Goal: Information Seeking & Learning: Find specific fact

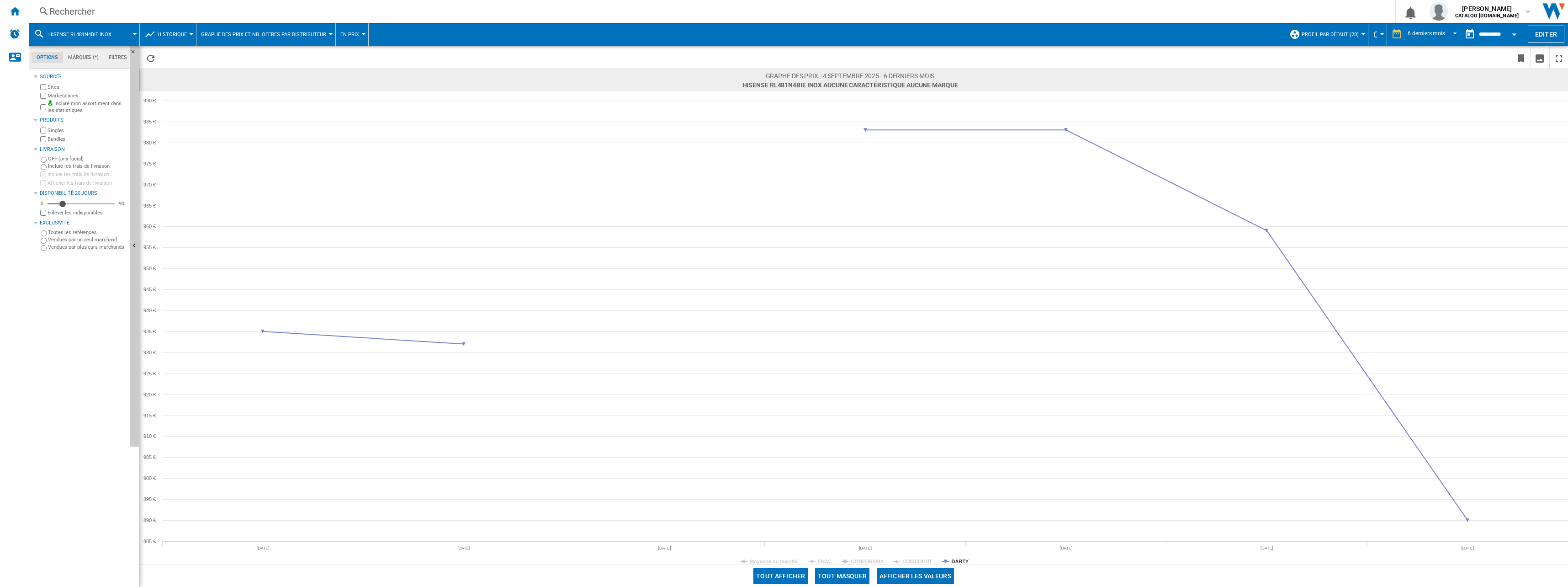
click at [287, 9] on div "Rechercher" at bounding box center [710, 11] width 1322 height 13
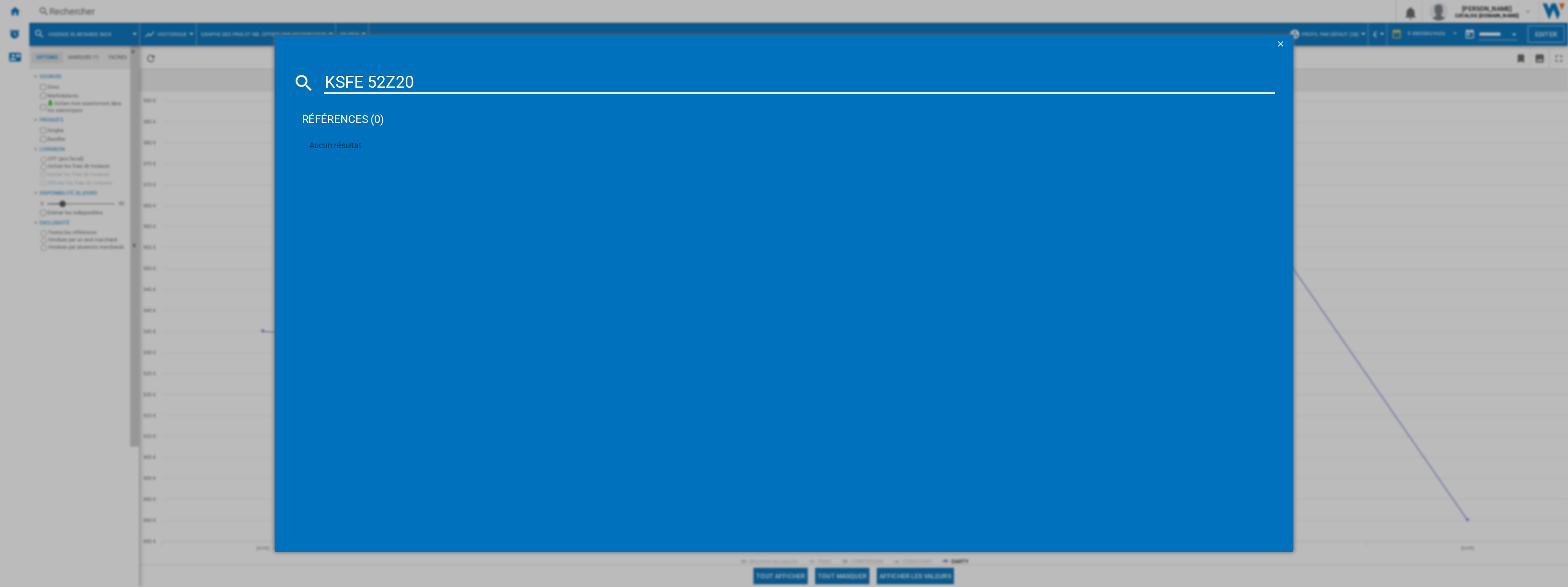
click at [488, 72] on input "KSFE 52Z20" at bounding box center [799, 83] width 951 height 22
type input "KSFE 52Z20"
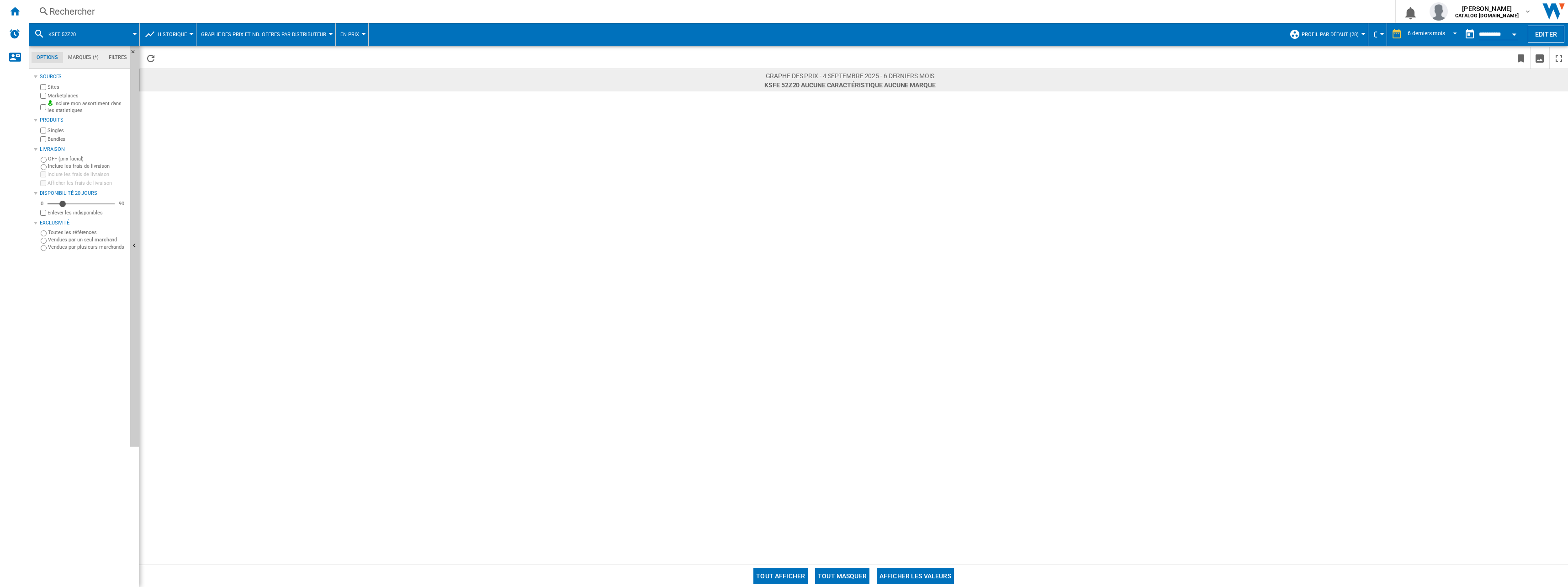
click at [231, 15] on div "Rechercher" at bounding box center [710, 11] width 1322 height 13
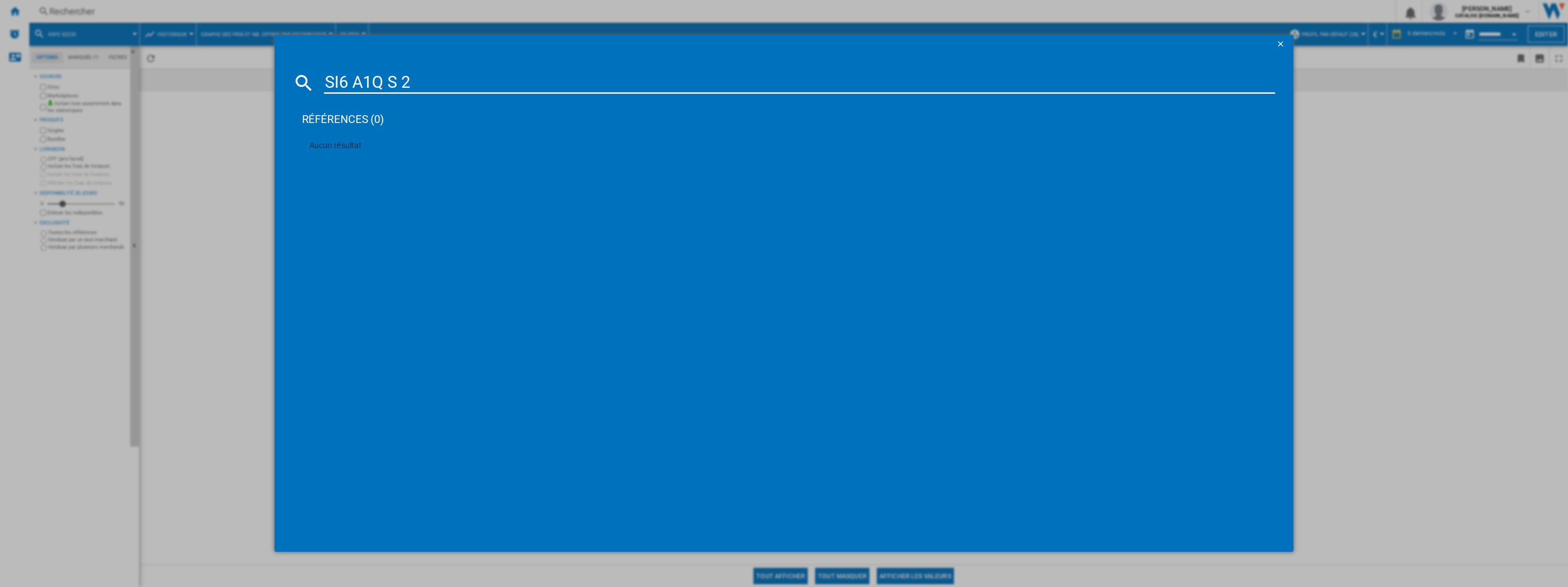
click at [419, 88] on input "SI6 A1Q S 2" at bounding box center [799, 83] width 951 height 22
click at [419, 87] on input "SI6 A1Q S 2" at bounding box center [799, 83] width 951 height 22
paste input "W8AM2QXR"
click at [495, 85] on input "SW8AM2QXR2" at bounding box center [799, 83] width 951 height 22
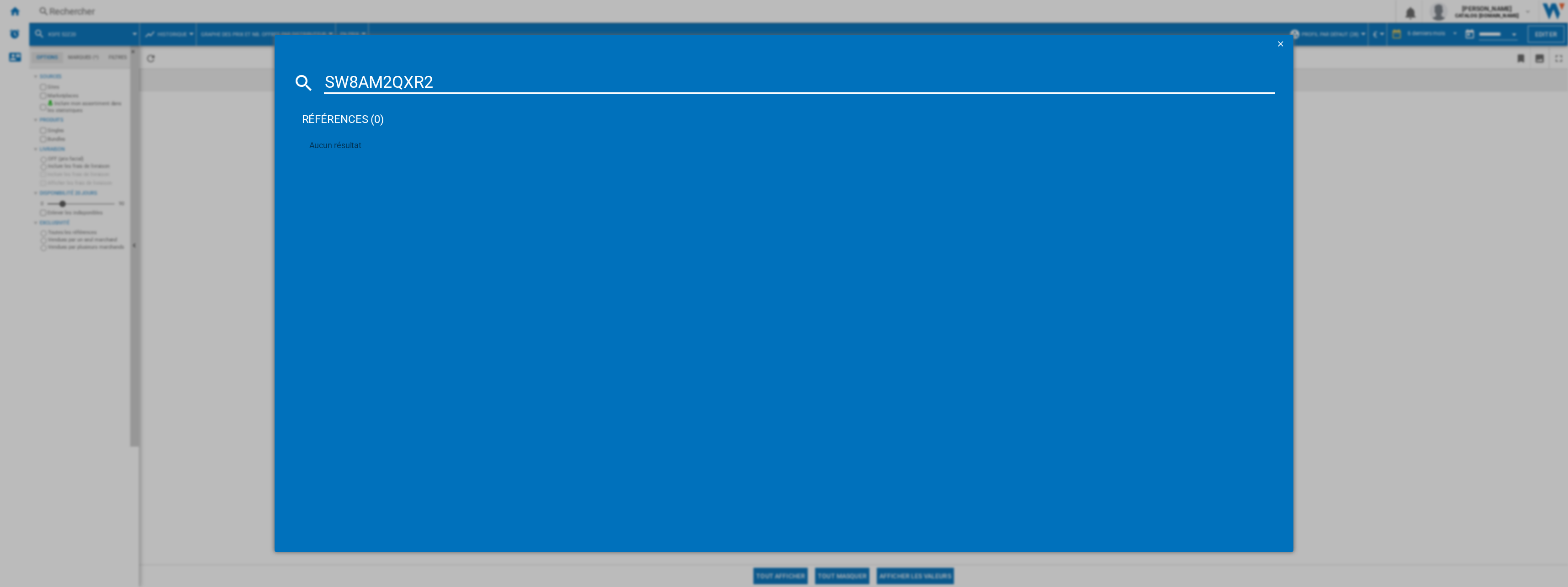
click at [495, 85] on input "SW8AM2QXR2" at bounding box center [799, 83] width 951 height 22
paste input
type input "SW8AM2QX"
click at [237, 76] on div "SW8AM2QX références (0) Aucun résultat" at bounding box center [784, 294] width 1568 height 587
click at [236, 76] on div "SW8AM2QX références (0) Aucun résultat" at bounding box center [784, 294] width 1568 height 587
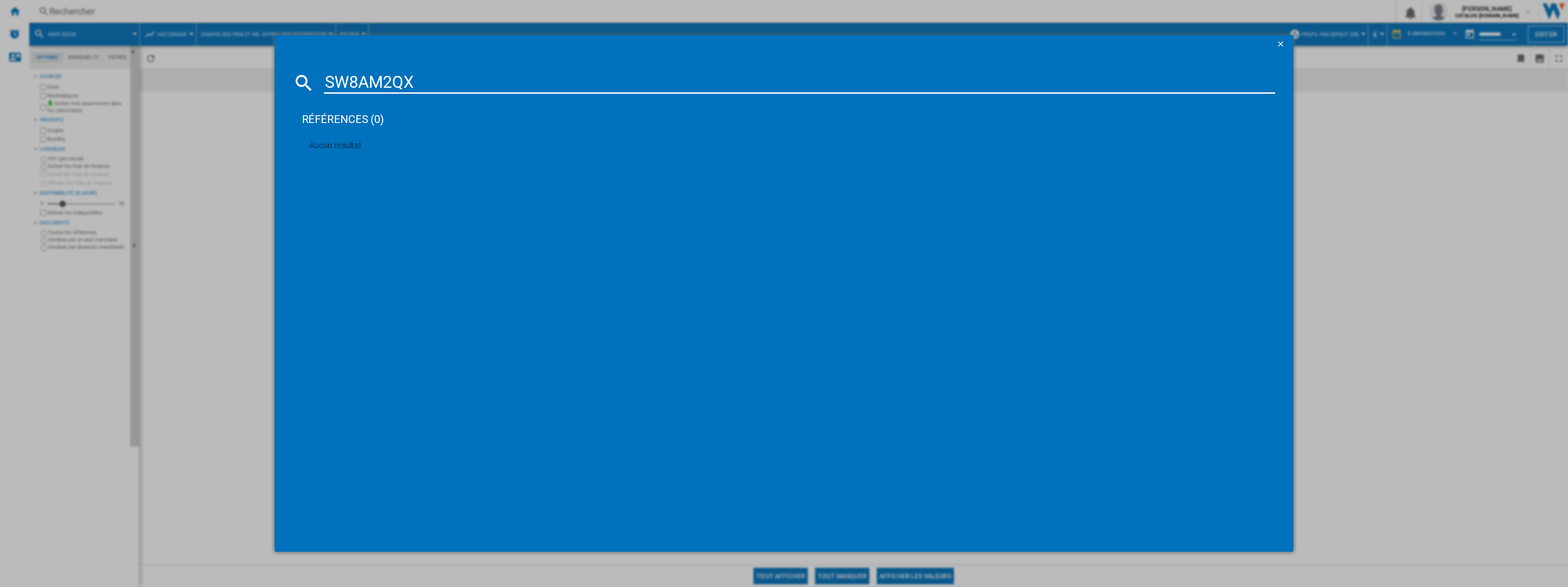
click at [1281, 44] on ng-md-icon "getI18NText('BUTTONS.CLOSE_DIALOG')" at bounding box center [1281, 45] width 11 height 11
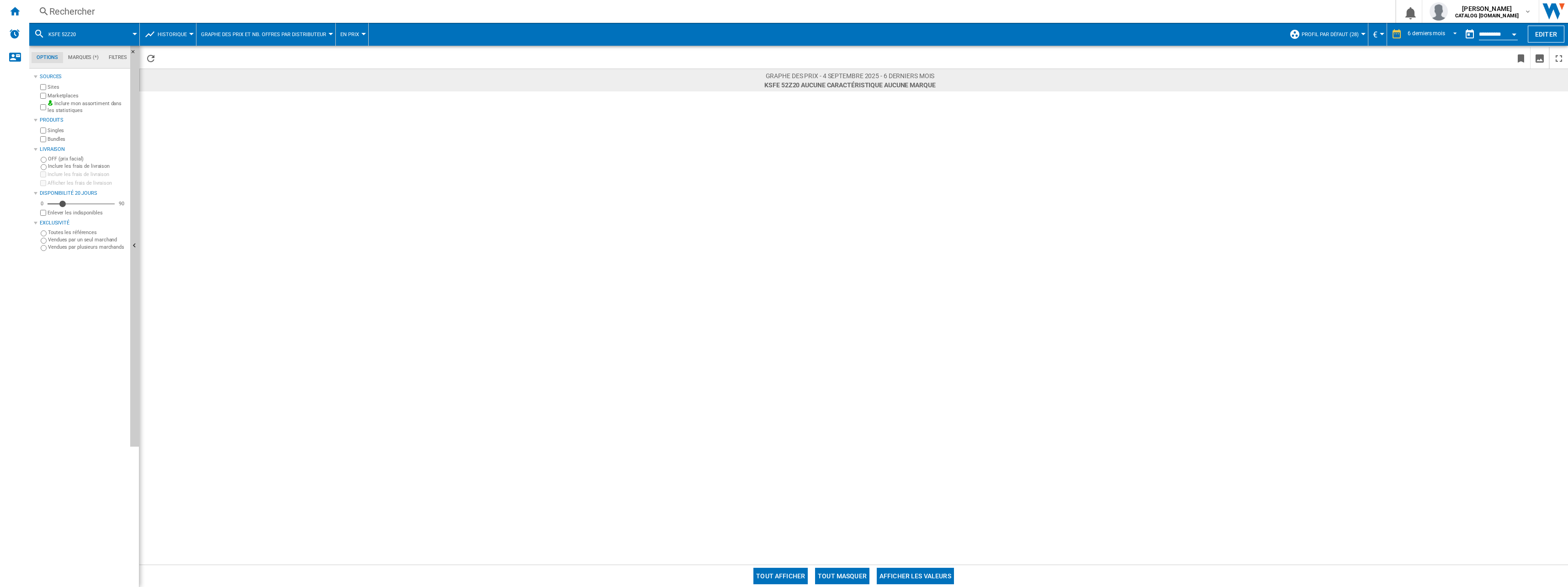
click at [134, 12] on div "Rechercher" at bounding box center [710, 11] width 1322 height 13
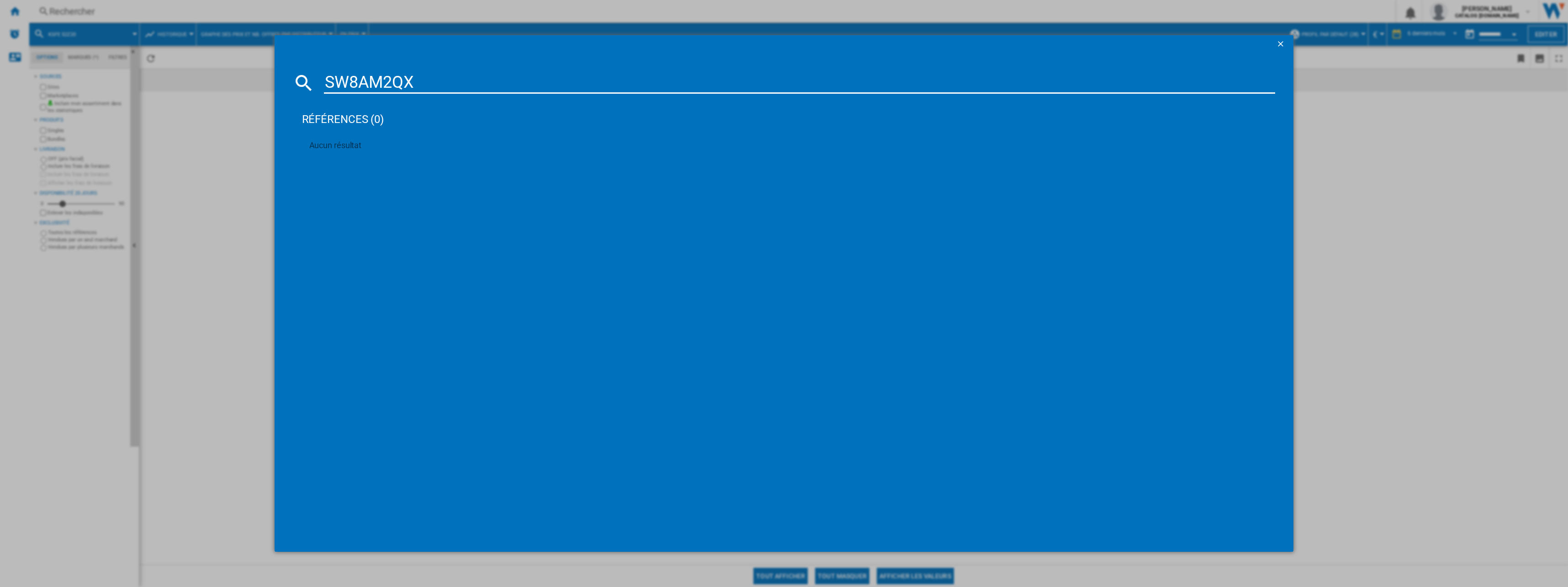
click at [380, 85] on input "SW8AM2QX" at bounding box center [799, 83] width 951 height 22
paste input "RL481N4BIE"
click at [1326, 99] on div "RL481N4BIE références (1) HISENSE RL481N4BIE INOX" at bounding box center [784, 294] width 1568 height 587
click at [410, 91] on input "RL481N4BIE" at bounding box center [799, 83] width 951 height 22
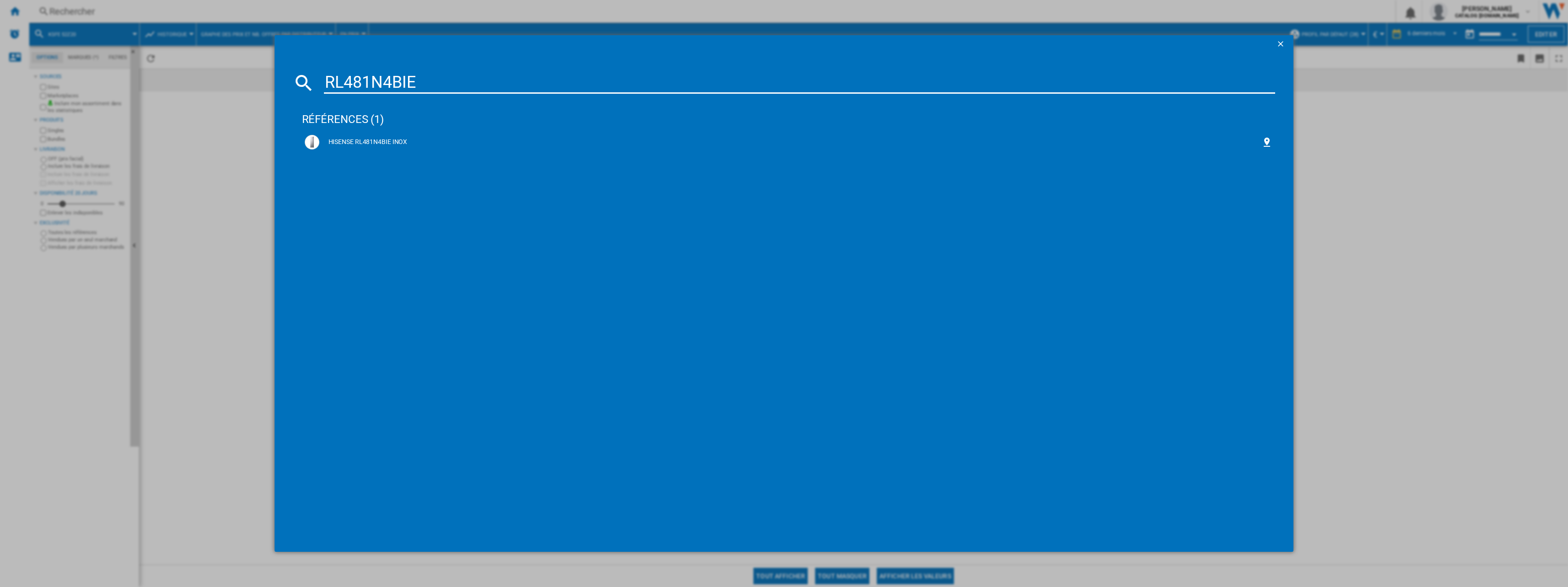
click at [410, 91] on input "RL481N4BIE" at bounding box center [799, 83] width 951 height 22
paste input "SW8AM2QX"
click at [373, 90] on input "SW8AM2QX" at bounding box center [799, 83] width 951 height 22
paste input "FL372IFI"
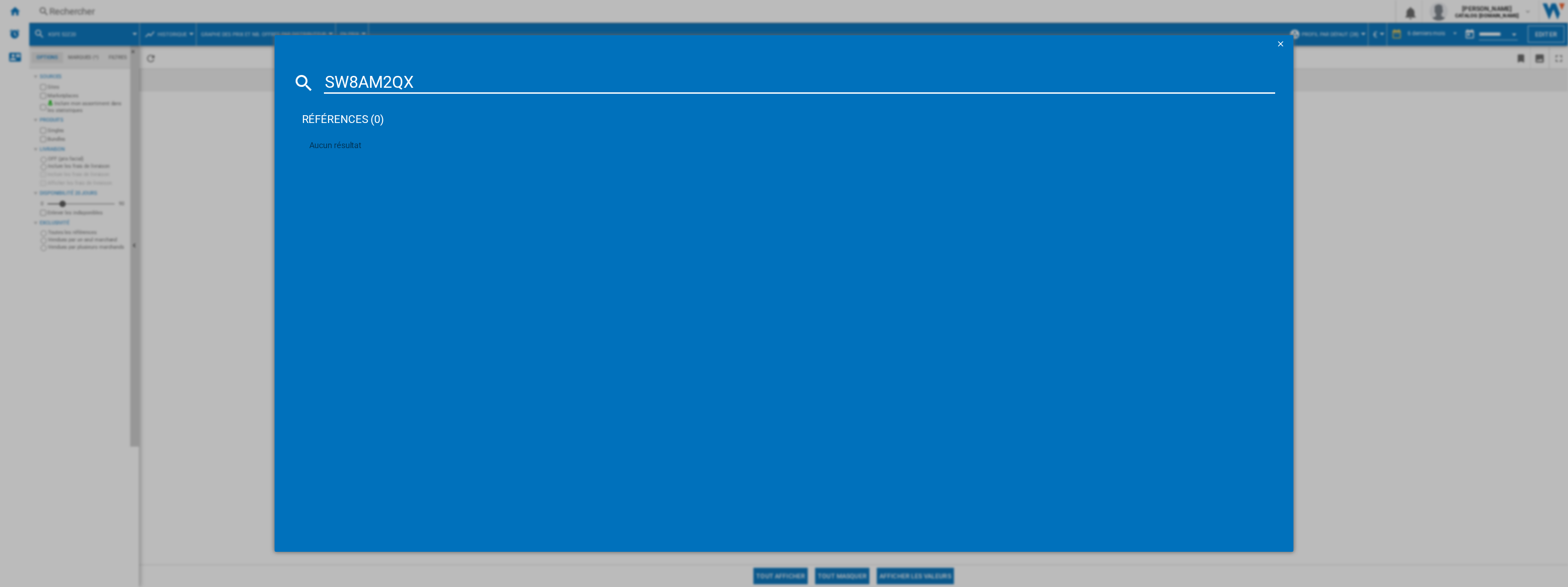
type input "FL372IFI"
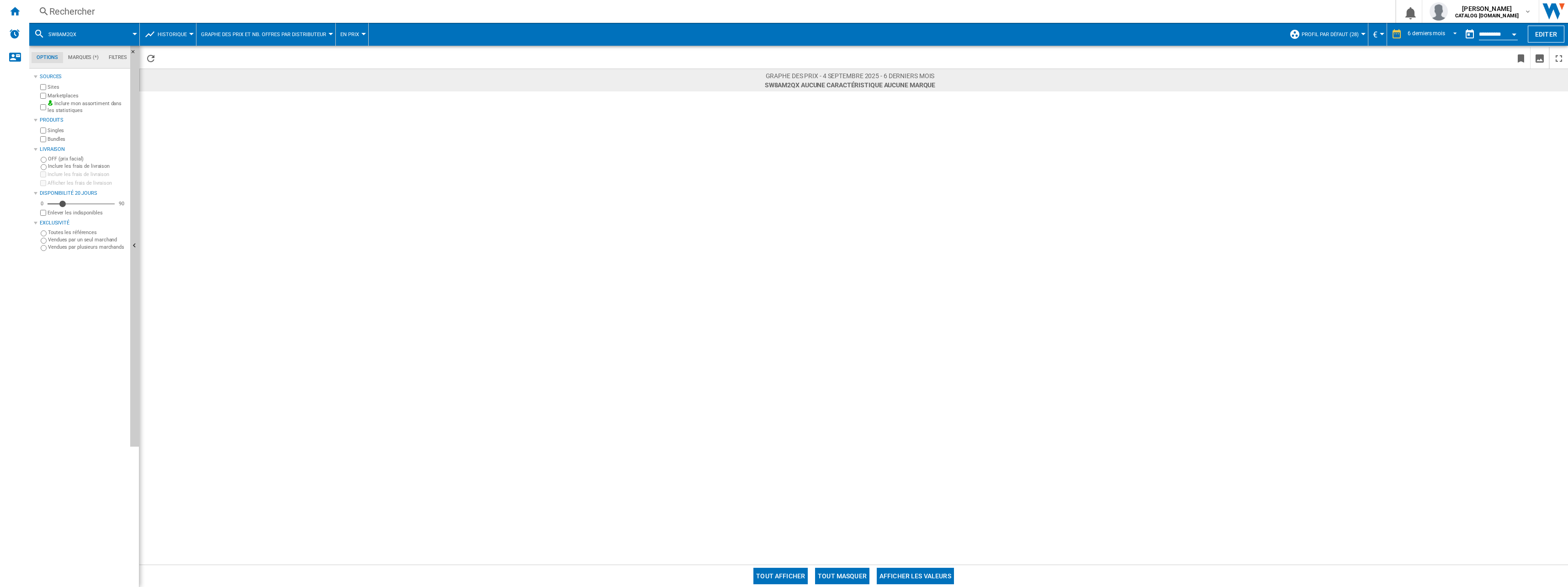
click at [121, 6] on div "Rechercher" at bounding box center [710, 11] width 1322 height 13
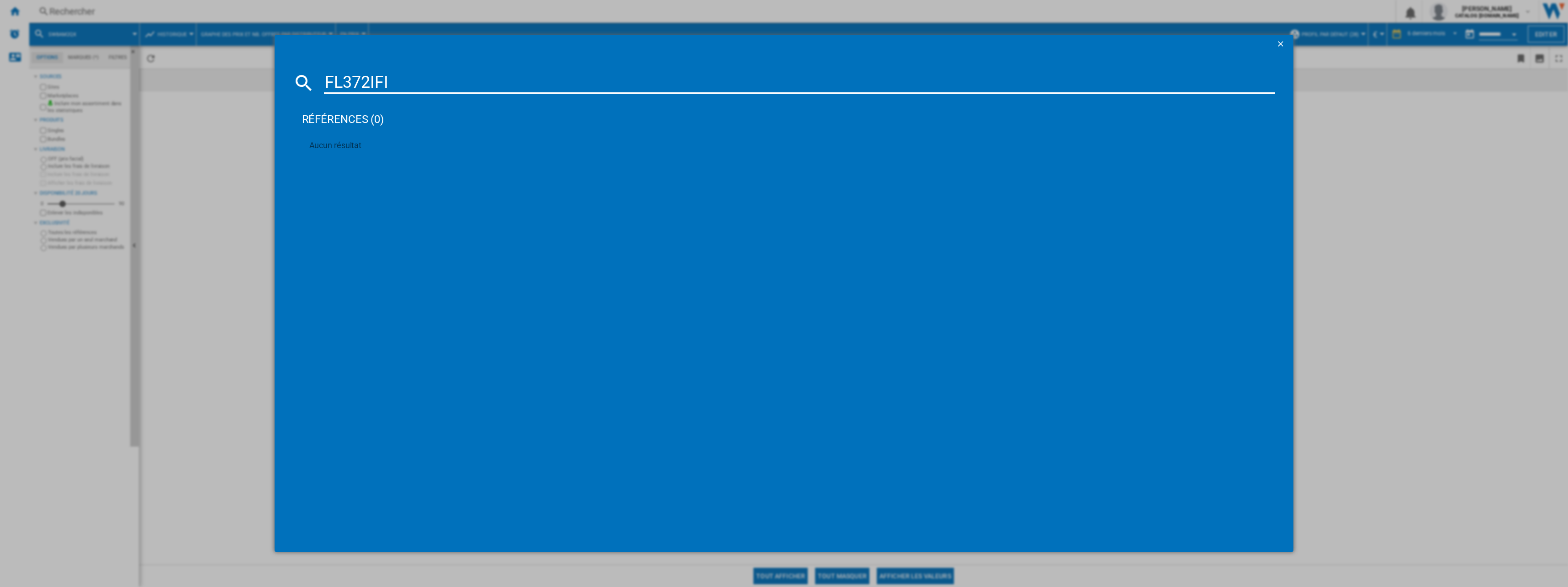
type input "FL372IFI"
click at [223, 139] on div "FL372IFI références (0) Aucun résultat" at bounding box center [784, 294] width 1568 height 587
click at [127, 41] on div "FL372IFI références (0) Aucun résultat" at bounding box center [784, 294] width 1568 height 587
click at [1287, 45] on ng-md-icon "getI18NText('BUTTONS.CLOSE_DIALOG')" at bounding box center [1281, 45] width 11 height 11
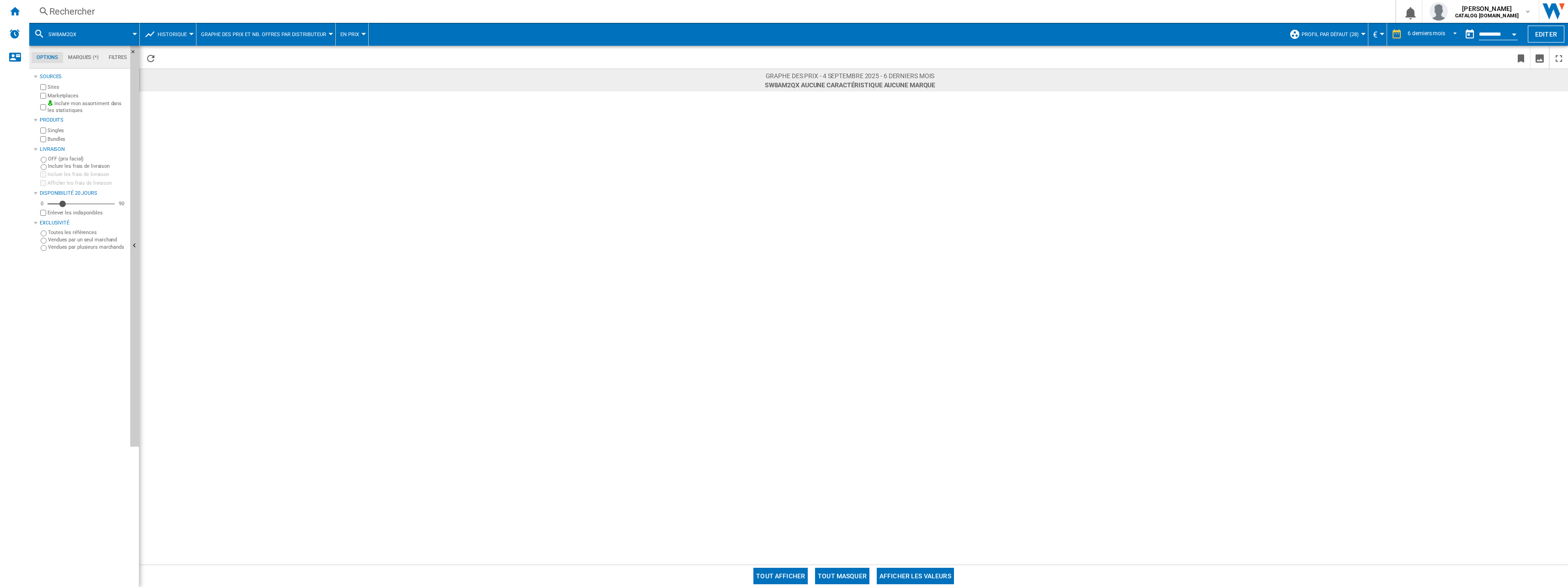
click at [99, 41] on span at bounding box center [111, 35] width 46 height 23
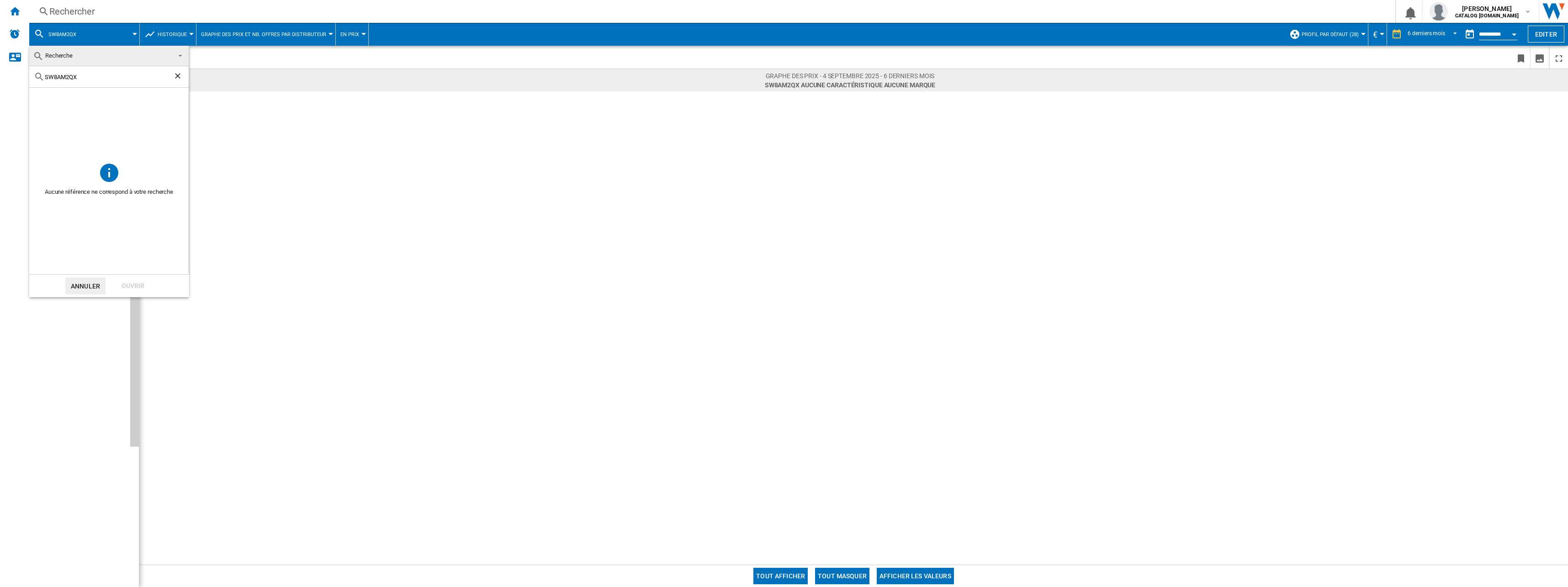
click at [183, 76] on ng-md-icon "Effacer la recherche" at bounding box center [178, 77] width 11 height 11
click at [180, 76] on input "text" at bounding box center [114, 77] width 139 height 7
click at [265, 136] on md-backdrop at bounding box center [784, 294] width 1568 height 587
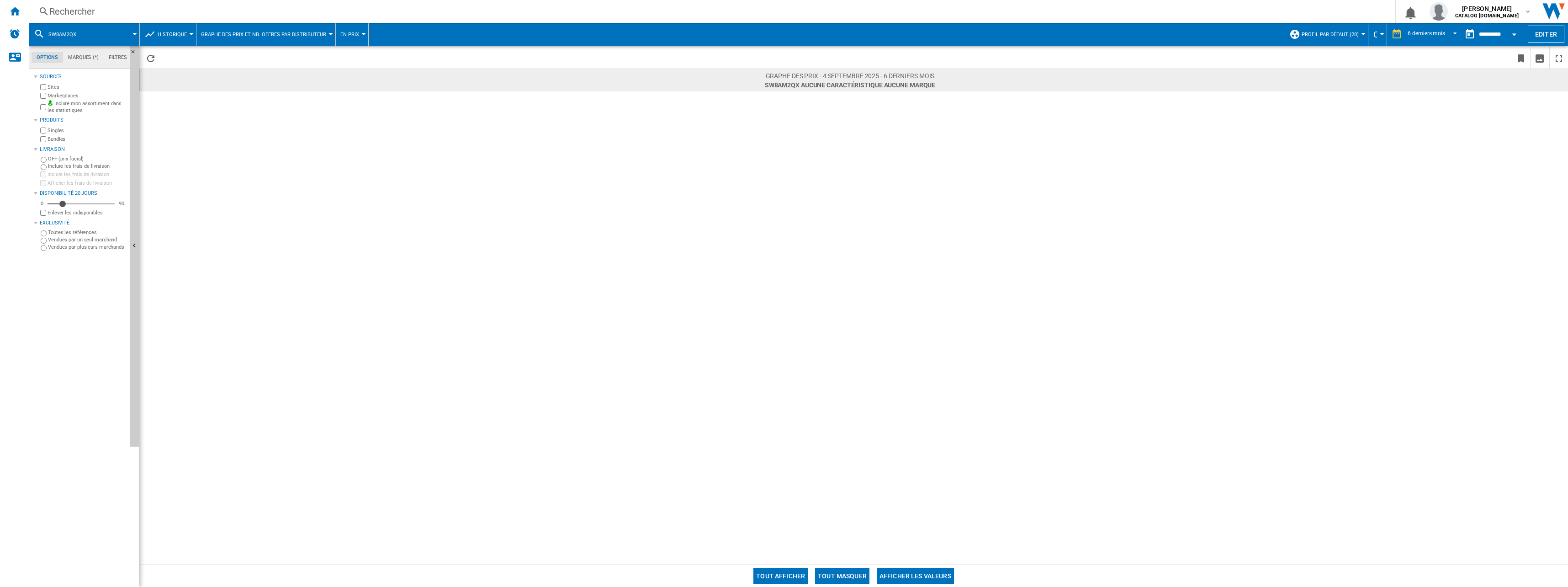
click at [215, 6] on div "Rechercher Rechercher 0 sofiane mahraoui CATALOG SAMSUNG.FR CATALOG SAMSUNG.FR …" at bounding box center [799, 12] width 1539 height 23
click at [110, 14] on div "Rechercher" at bounding box center [710, 11] width 1322 height 13
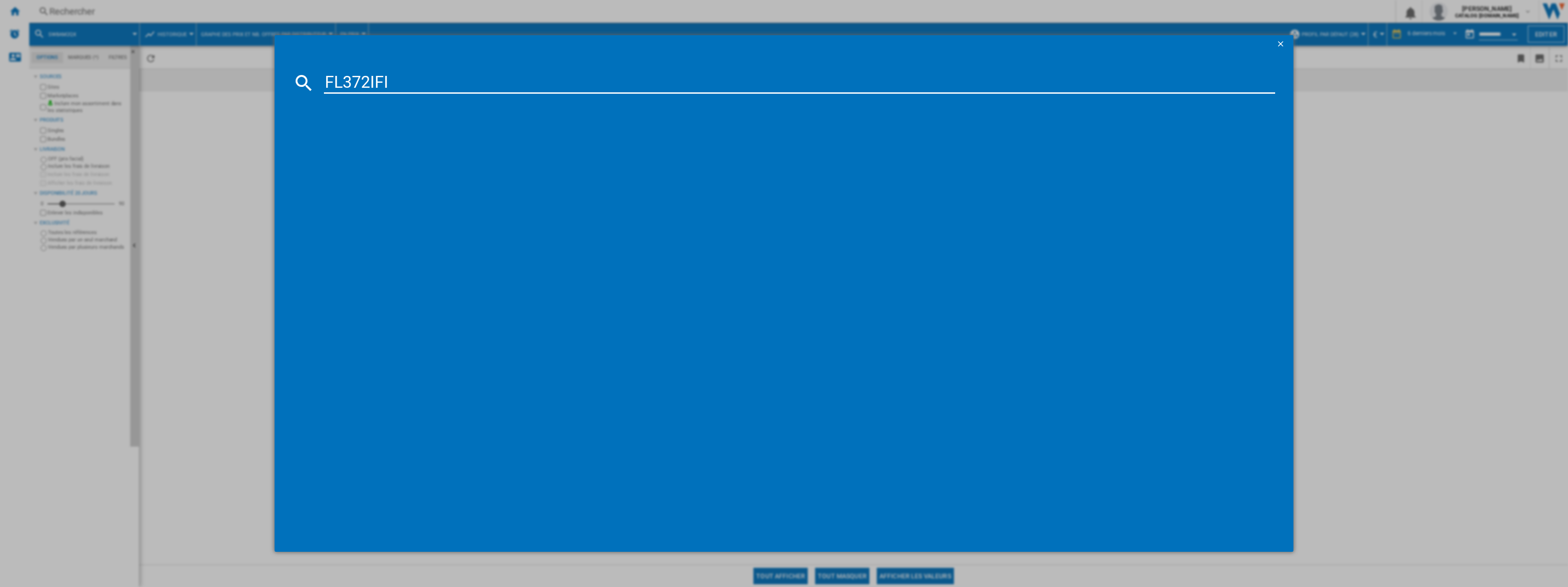
type input "FL372IFI"
click at [352, 80] on input "FL372IFI" at bounding box center [799, 83] width 951 height 22
click at [352, 80] on input "FL372IFI" at bounding box center [799, 83] width 951 height 22
click at [276, 85] on md-dialog-content "FL372IFI références (0) Aucun résultat" at bounding box center [784, 303] width 1020 height 498
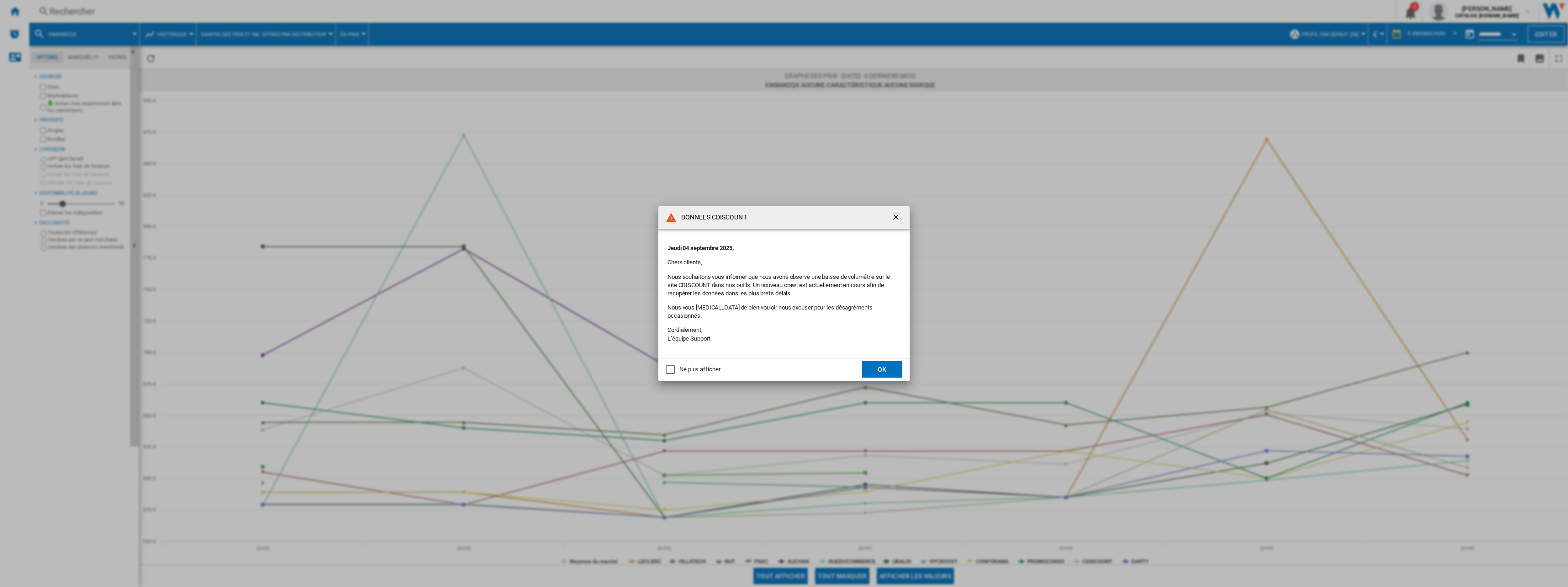
click at [881, 361] on button "OK" at bounding box center [882, 369] width 40 height 16
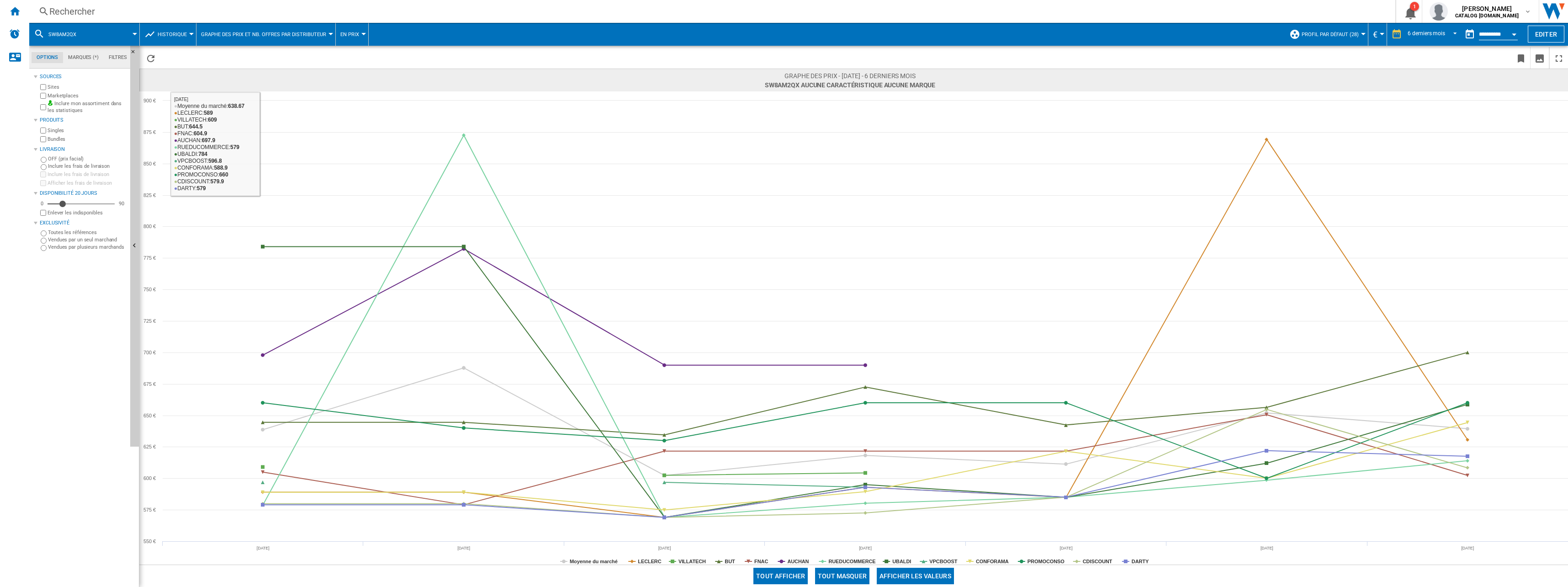
click at [200, 21] on div "Rechercher Rechercher 0 1 sofiane mahraoui CATALOG SAMSUNG.FR CATALOG SAMSUNG.F…" at bounding box center [799, 12] width 1539 height 23
click at [183, 15] on div "Rechercher" at bounding box center [710, 11] width 1322 height 13
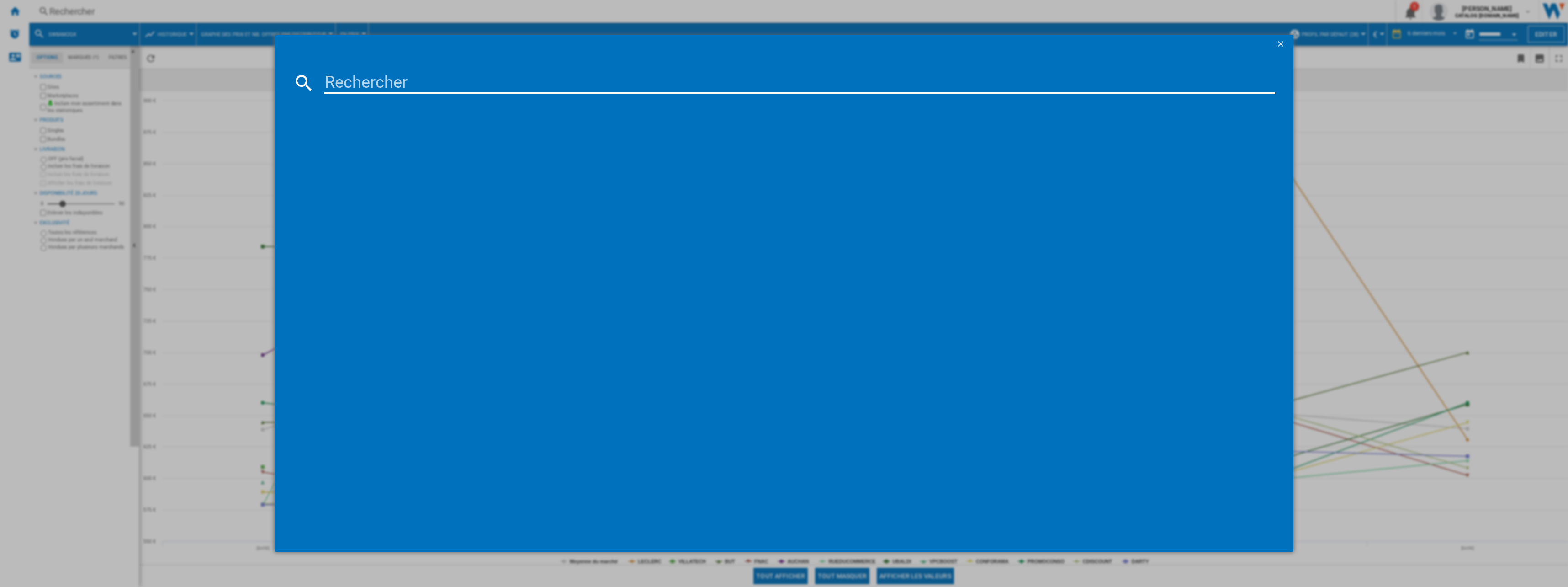
click at [382, 87] on input at bounding box center [799, 83] width 951 height 22
paste input "FL372IFI"
type input "FL372IFI"
click at [189, 128] on div "FL372IFI références (0) Aucun résultat" at bounding box center [784, 294] width 1568 height 587
click at [1274, 41] on button "button" at bounding box center [1281, 44] width 18 height 18
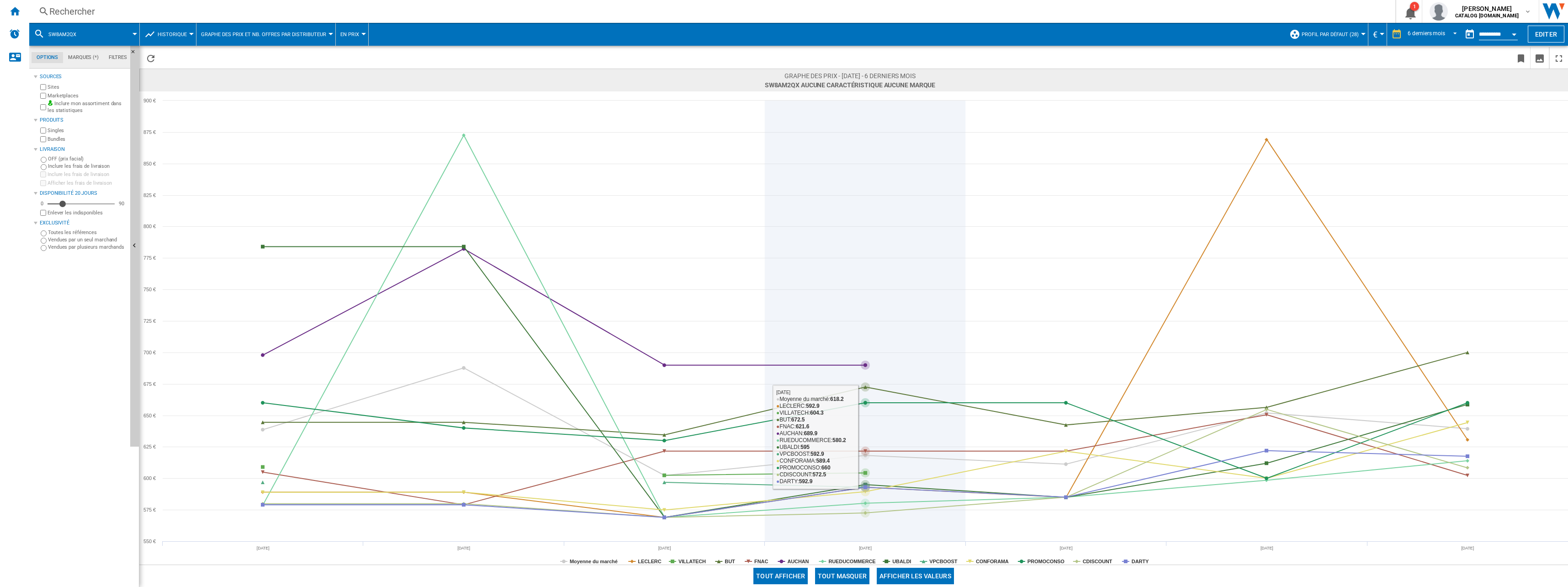
click at [866, 254] on icon at bounding box center [866, 321] width 0 height 441
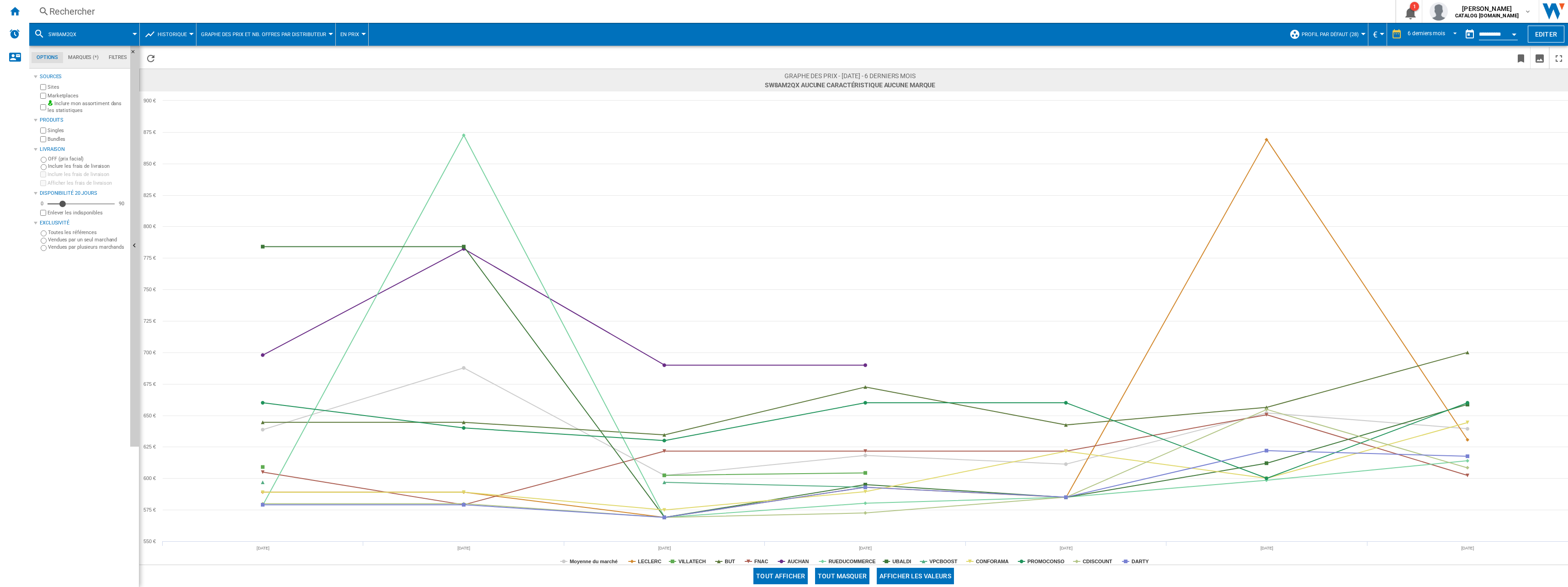
click at [293, 17] on div "Rechercher" at bounding box center [710, 11] width 1322 height 13
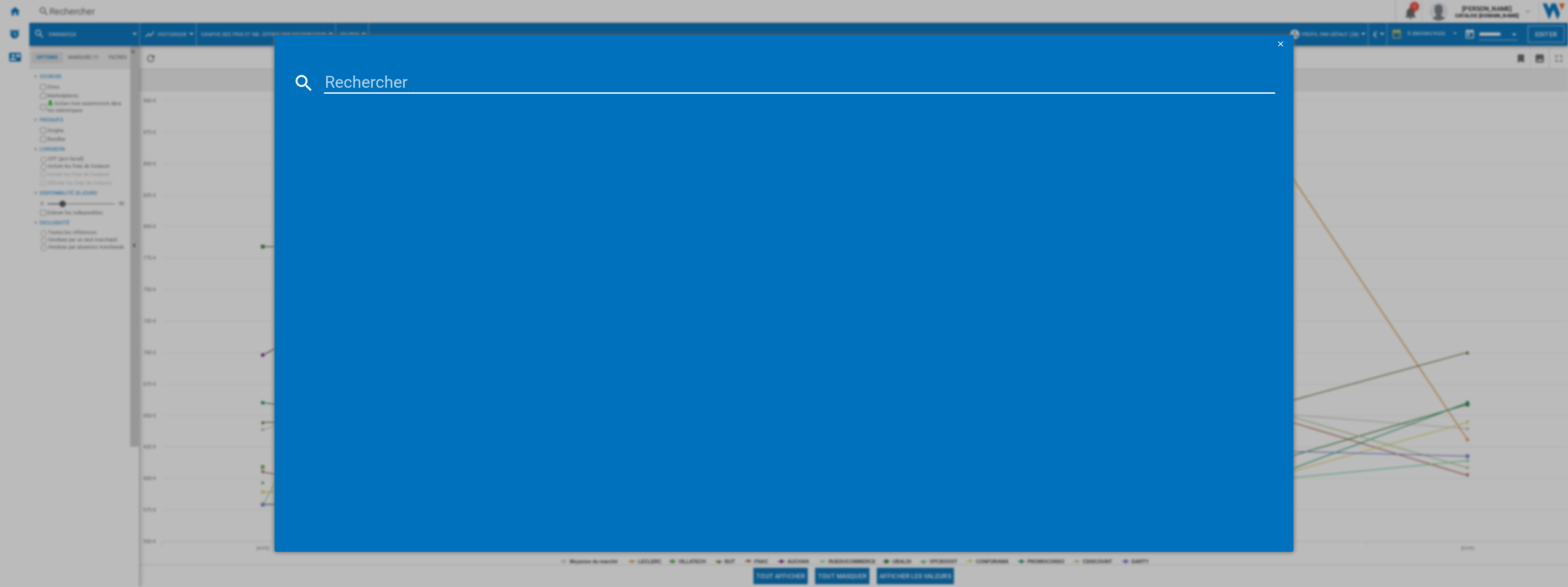
drag, startPoint x: 361, startPoint y: 110, endPoint x: 373, endPoint y: 89, distance: 24.2
click at [365, 107] on div at bounding box center [784, 315] width 983 height 435
click at [373, 89] on input at bounding box center [799, 83] width 951 height 22
type input "f"
paste input "H3R-330WNA"
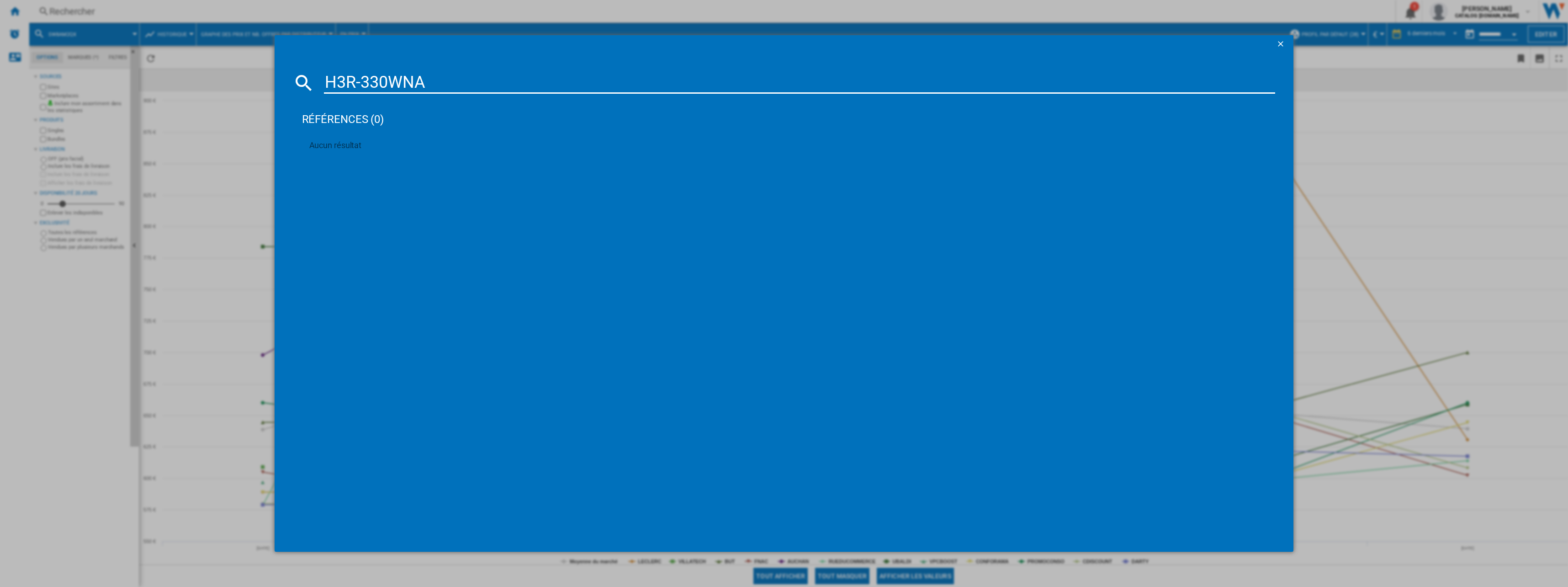
click at [338, 79] on input "H3R-330WNA" at bounding box center [799, 83] width 951 height 22
click at [340, 79] on input "H3R-330WNA" at bounding box center [799, 83] width 951 height 22
click at [341, 79] on input "H3R-330WNA" at bounding box center [799, 83] width 951 height 22
paste input "FVC5501"
type input "FVC5501"
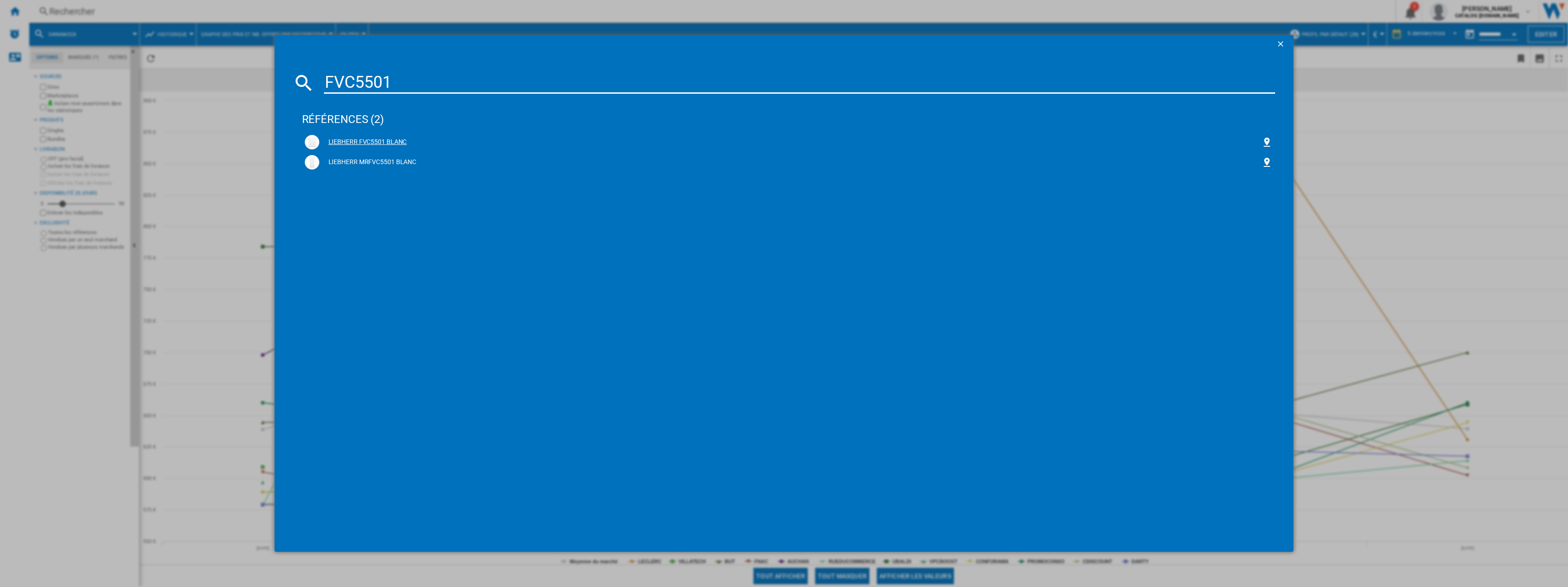
click at [373, 142] on div "LIEBHERR FVC5501 BLANC" at bounding box center [791, 142] width 942 height 9
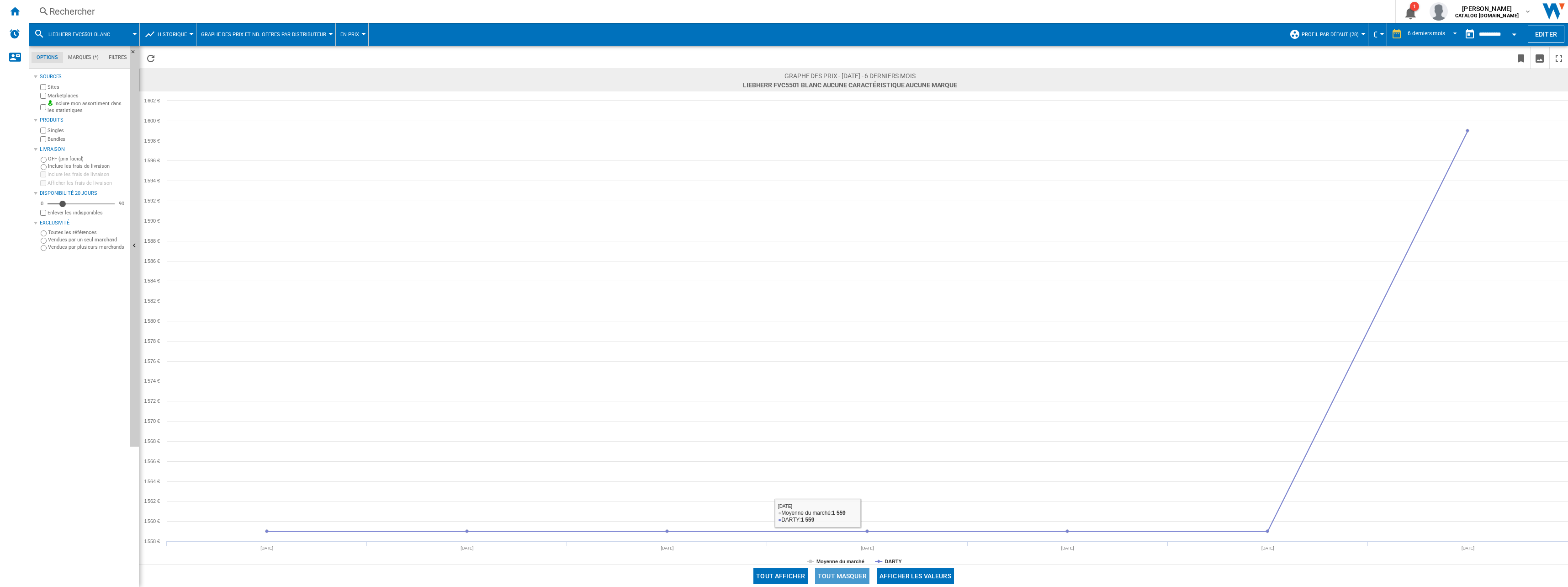
click at [849, 575] on button "Tout masquer" at bounding box center [842, 575] width 54 height 16
click at [884, 560] on tspan "DARTY" at bounding box center [893, 561] width 18 height 5
click at [226, 9] on div "Rechercher" at bounding box center [710, 11] width 1322 height 13
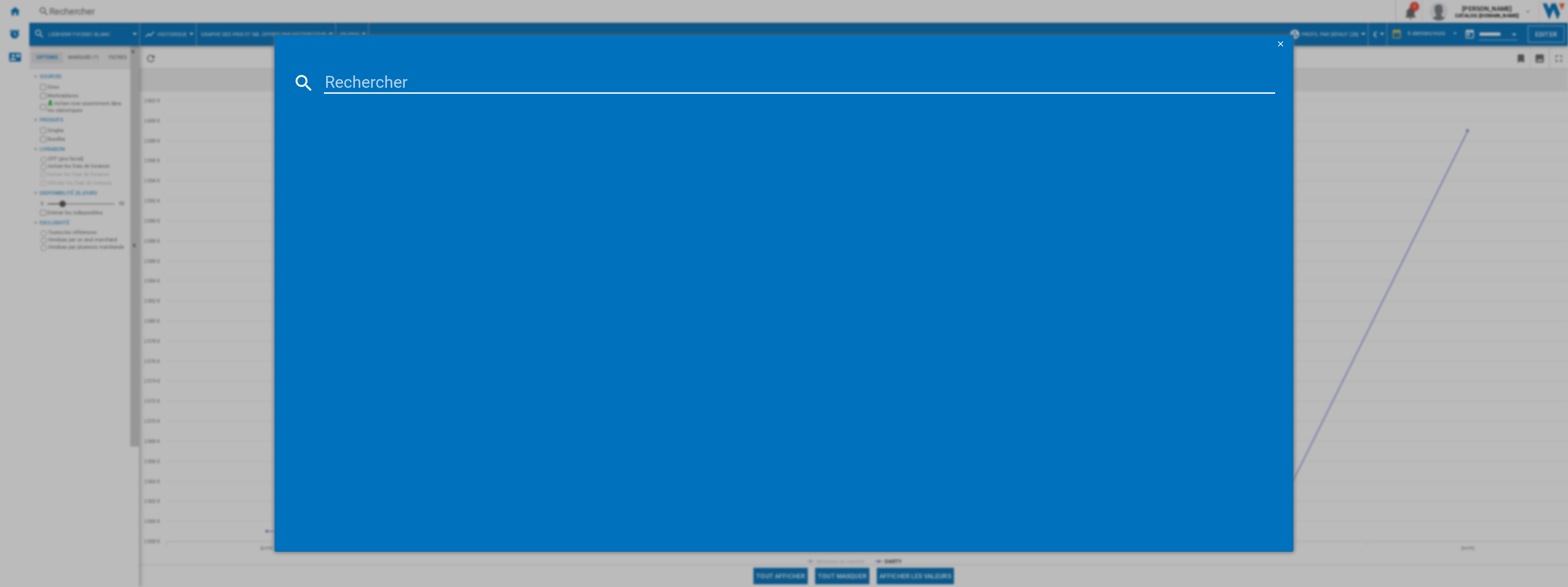
click at [438, 78] on input at bounding box center [799, 83] width 951 height 22
paste input "RBBSB 525I"
type input "RBBSB 525I"
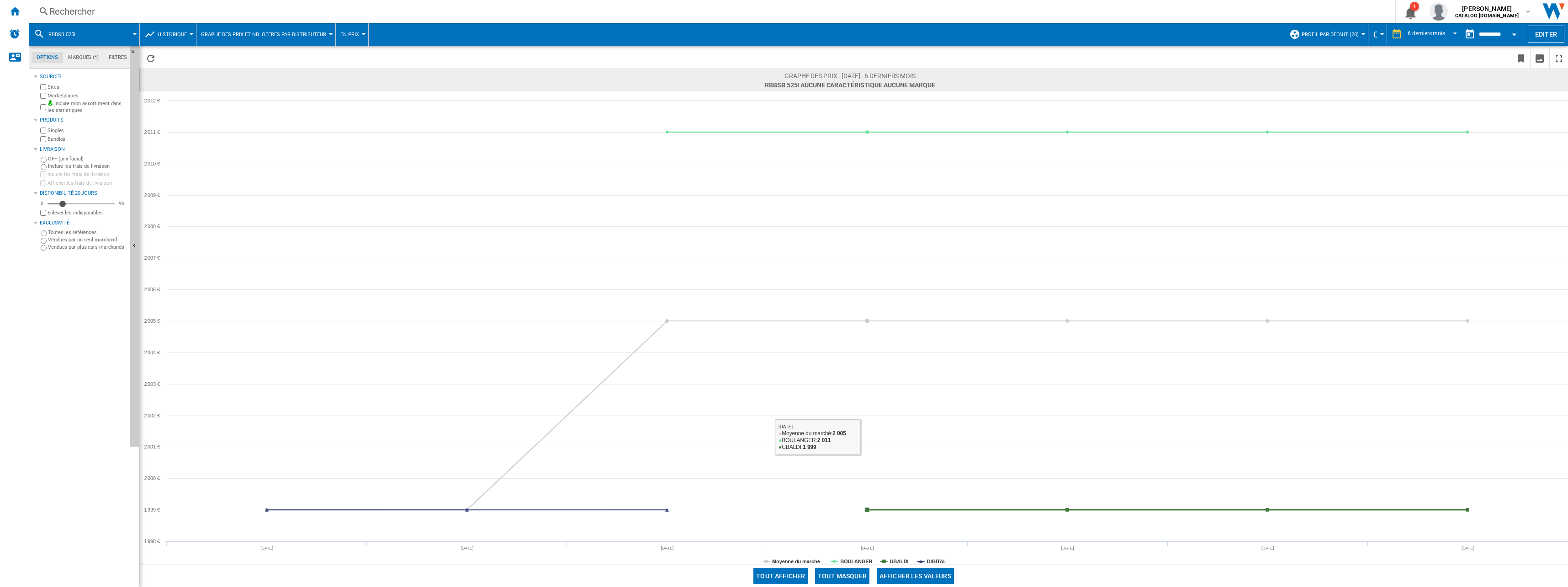
drag, startPoint x: 842, startPoint y: 572, endPoint x: 847, endPoint y: 565, distance: 8.6
click at [842, 572] on button "Tout masquer" at bounding box center [842, 575] width 54 height 16
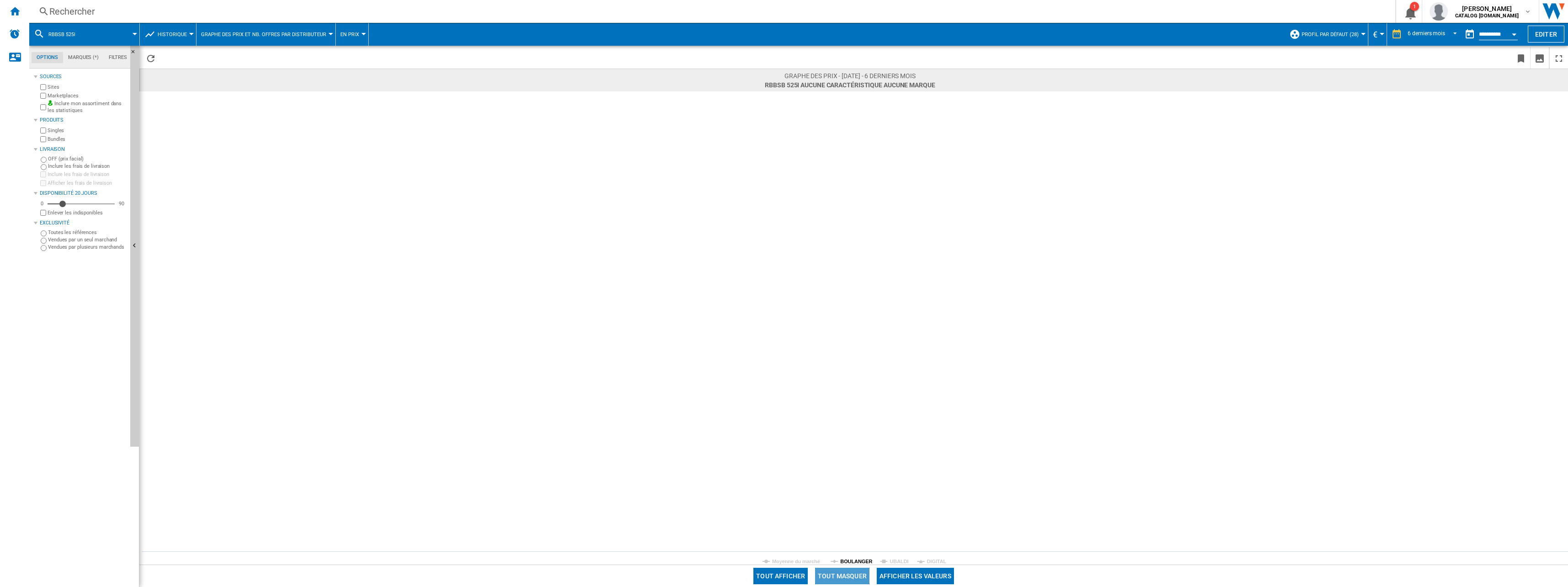
click at [855, 560] on tspan "BOULANGER" at bounding box center [856, 561] width 32 height 5
click at [363, 10] on div "Rechercher" at bounding box center [710, 11] width 1322 height 13
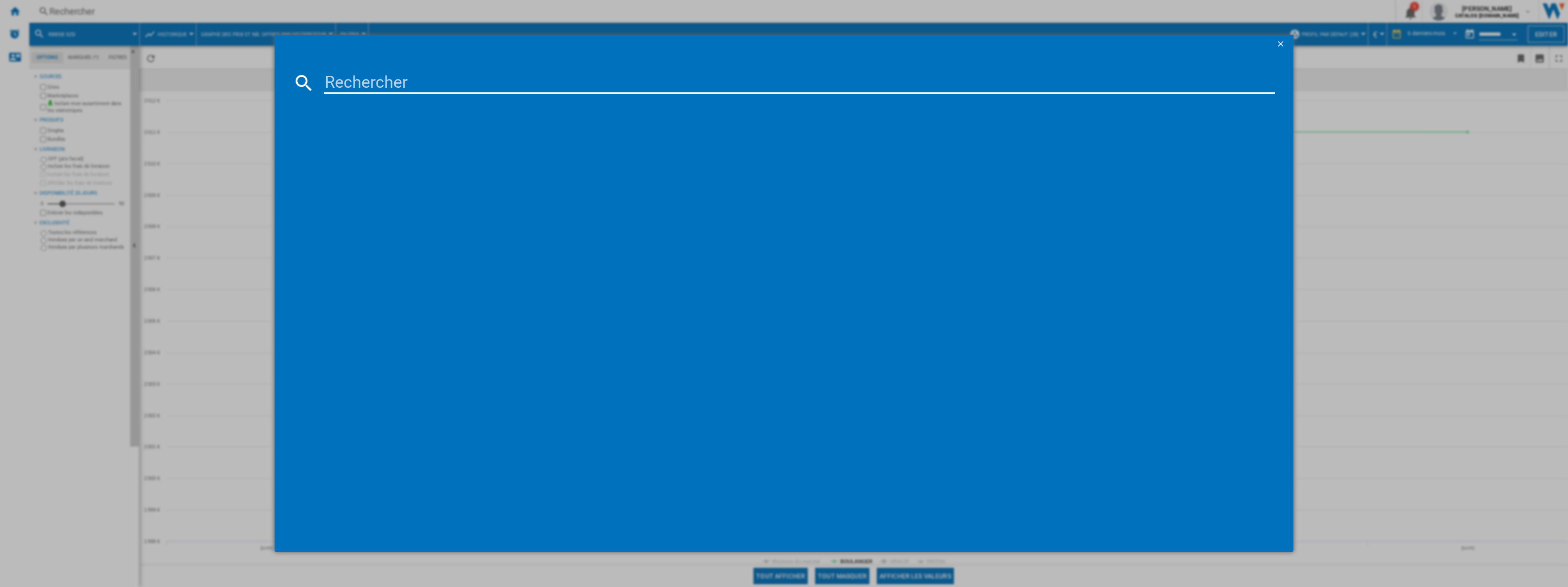
click at [395, 85] on input at bounding box center [799, 83] width 951 height 22
paste input "RL5K370GSFC"
type input "RL5K370GSFC"
click at [375, 141] on div "HISENSE RL5K370GSFC NOIR" at bounding box center [791, 142] width 942 height 9
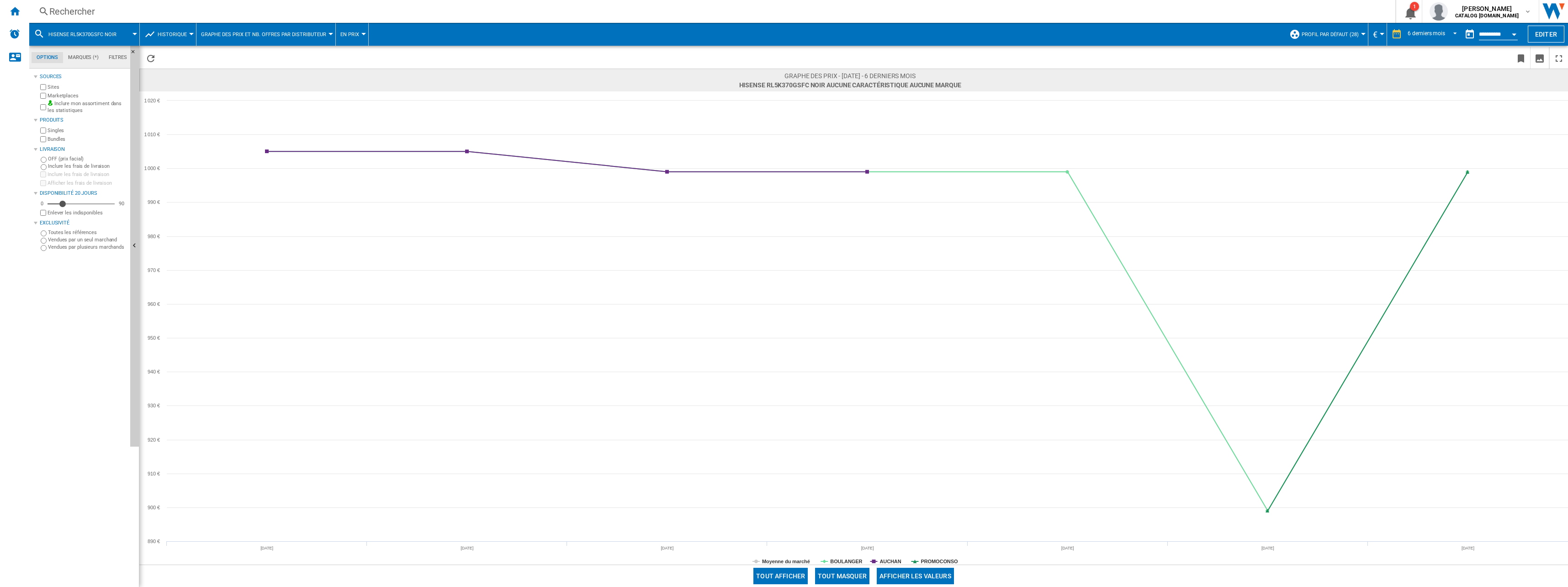
click at [851, 573] on button "Tout masquer" at bounding box center [842, 575] width 54 height 16
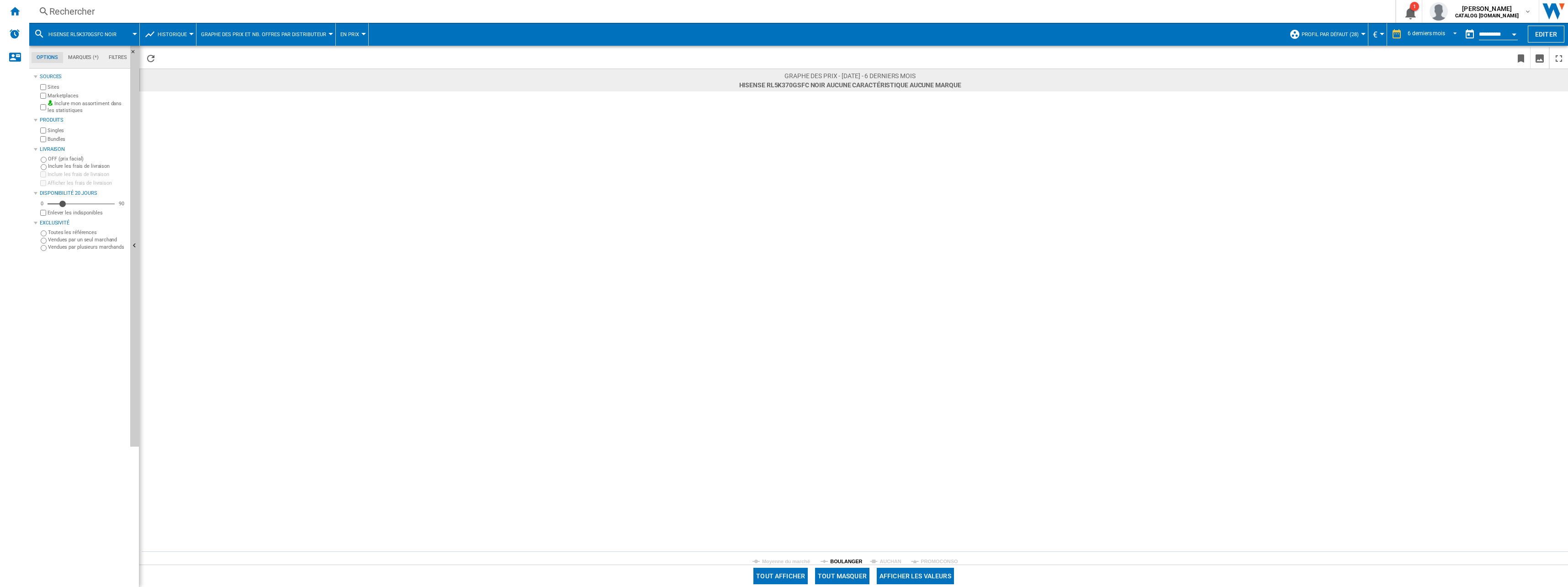
click at [852, 561] on tspan "BOULANGER" at bounding box center [846, 561] width 32 height 5
click at [203, 5] on div "Rechercher" at bounding box center [710, 11] width 1322 height 13
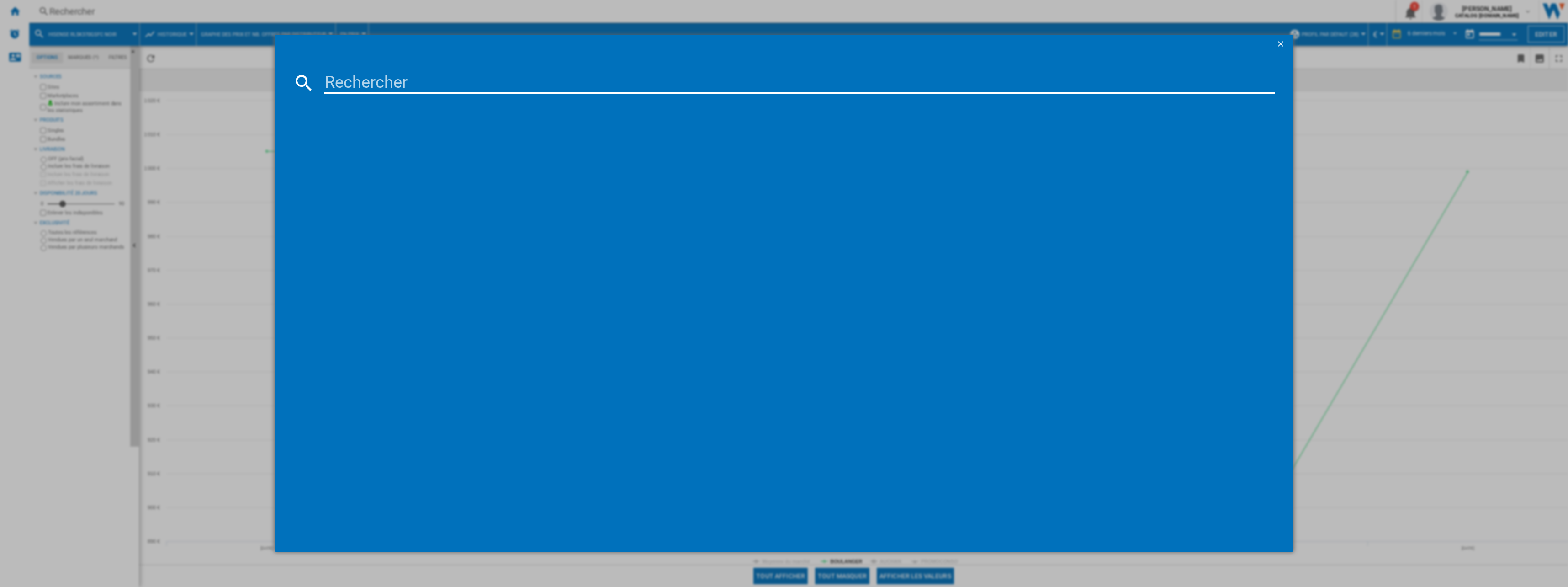
click at [347, 69] on md-dialog-content at bounding box center [784, 303] width 1020 height 498
click at [360, 87] on input at bounding box center [799, 83] width 951 height 22
paste input "RBC 5220"
type input "RBC 5220"
click at [380, 138] on div "LIEBHERR RBC5220 PLUS BLANC" at bounding box center [791, 142] width 942 height 9
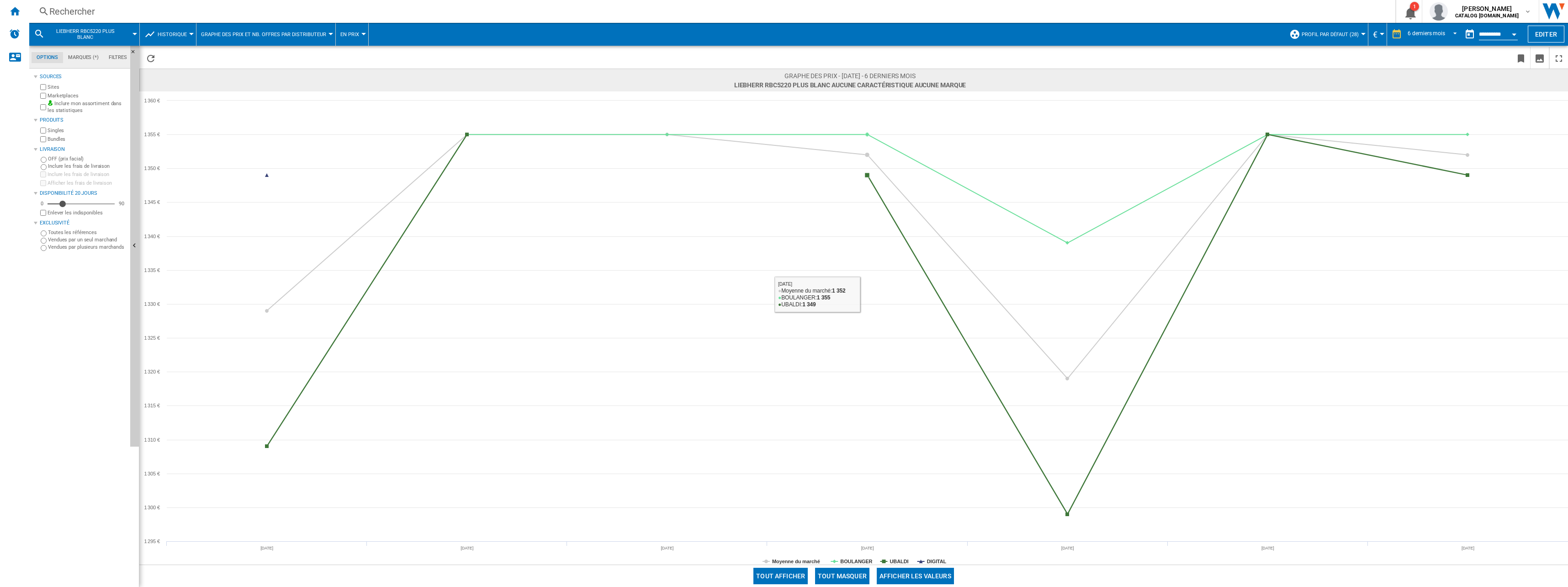
click at [854, 577] on button "Tout masquer" at bounding box center [842, 575] width 54 height 16
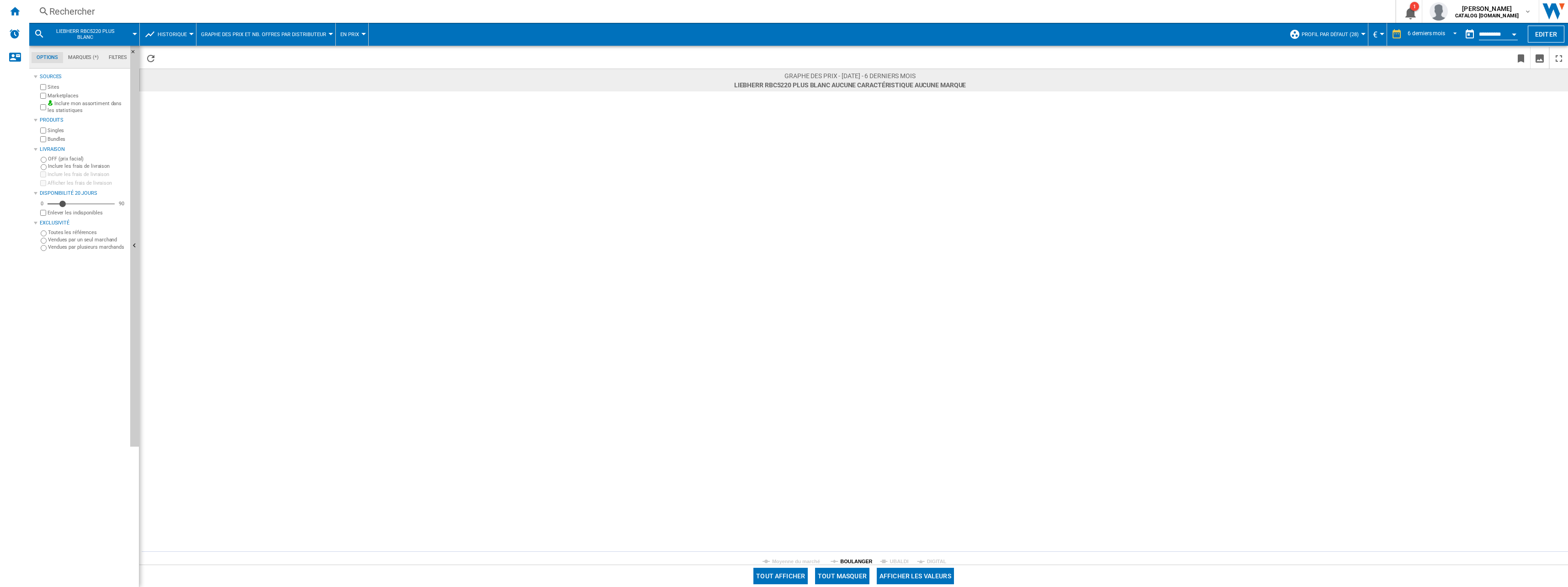
click at [855, 560] on tspan "BOULANGER" at bounding box center [856, 561] width 32 height 5
click at [225, 8] on div "Rechercher" at bounding box center [710, 11] width 1322 height 13
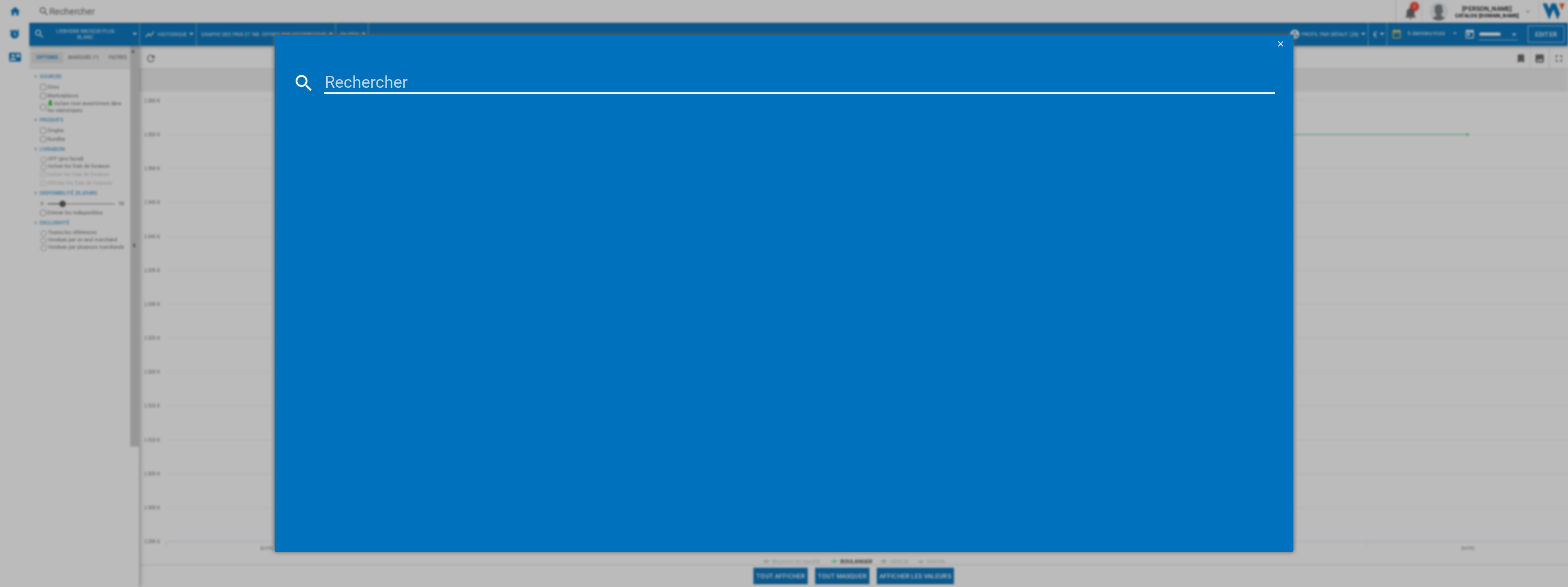
click at [391, 91] on input at bounding box center [799, 83] width 951 height 22
paste input "RBSFC 5220"
type input "RBSFC 5220"
click at [366, 144] on div "LIEBHERR RBSFC522022 INOX" at bounding box center [791, 142] width 942 height 9
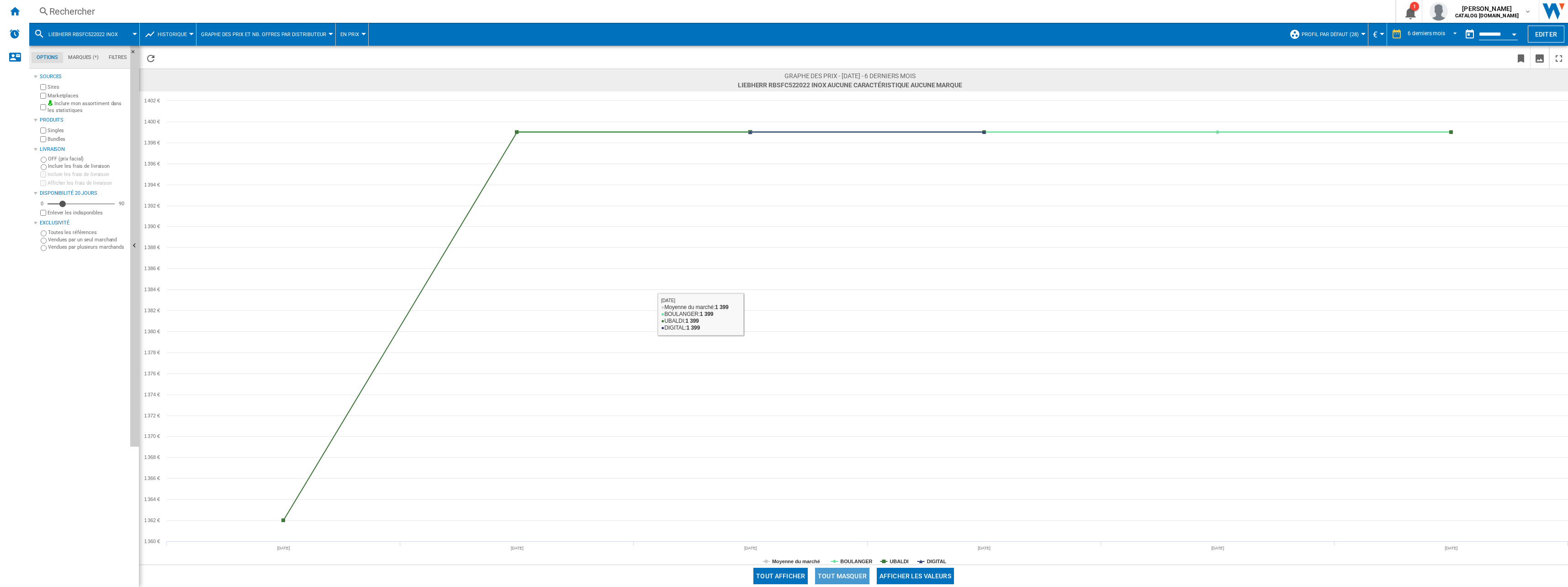
click at [840, 571] on button "Tout masquer" at bounding box center [842, 575] width 54 height 16
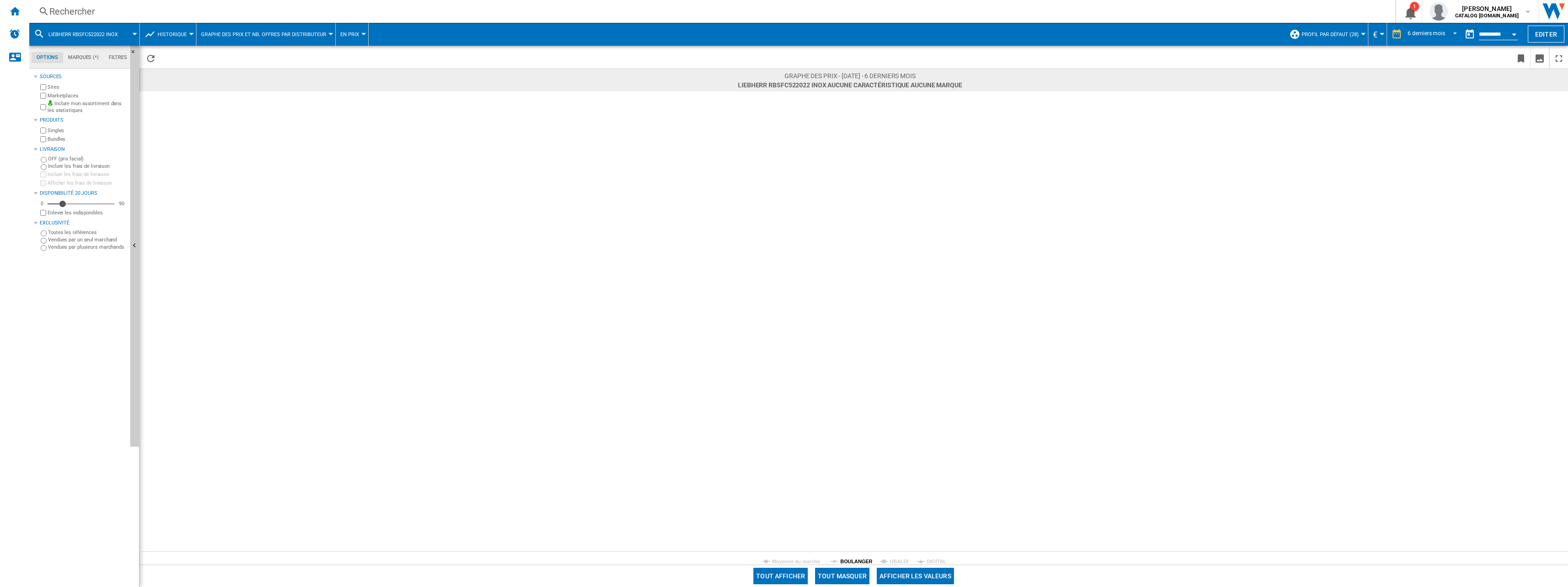
click at [853, 559] on tspan "BOULANGER" at bounding box center [856, 561] width 32 height 5
click at [225, 12] on div "Rechercher" at bounding box center [710, 11] width 1322 height 13
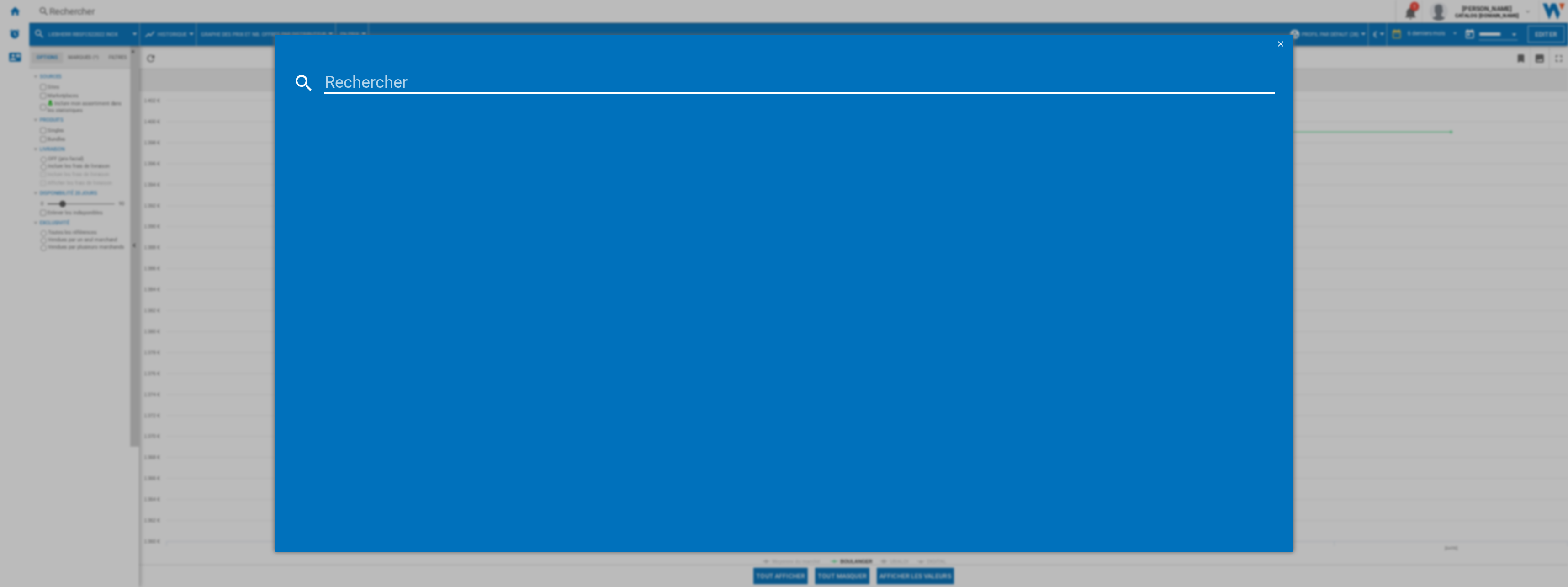
click at [369, 77] on input at bounding box center [799, 83] width 951 height 22
paste input "RSFD 5000"
type input "RSFD 5000"
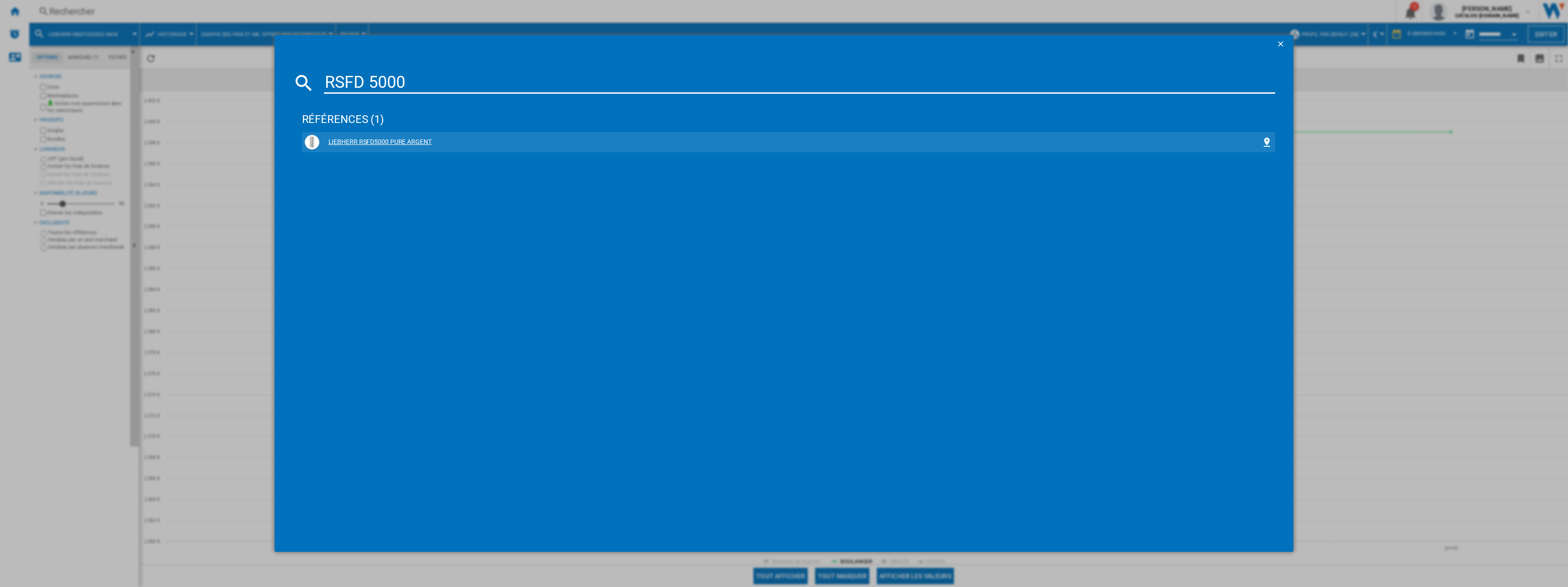
click at [351, 139] on div "LIEBHERR RSFD5000 PURE ARGENT" at bounding box center [791, 142] width 942 height 9
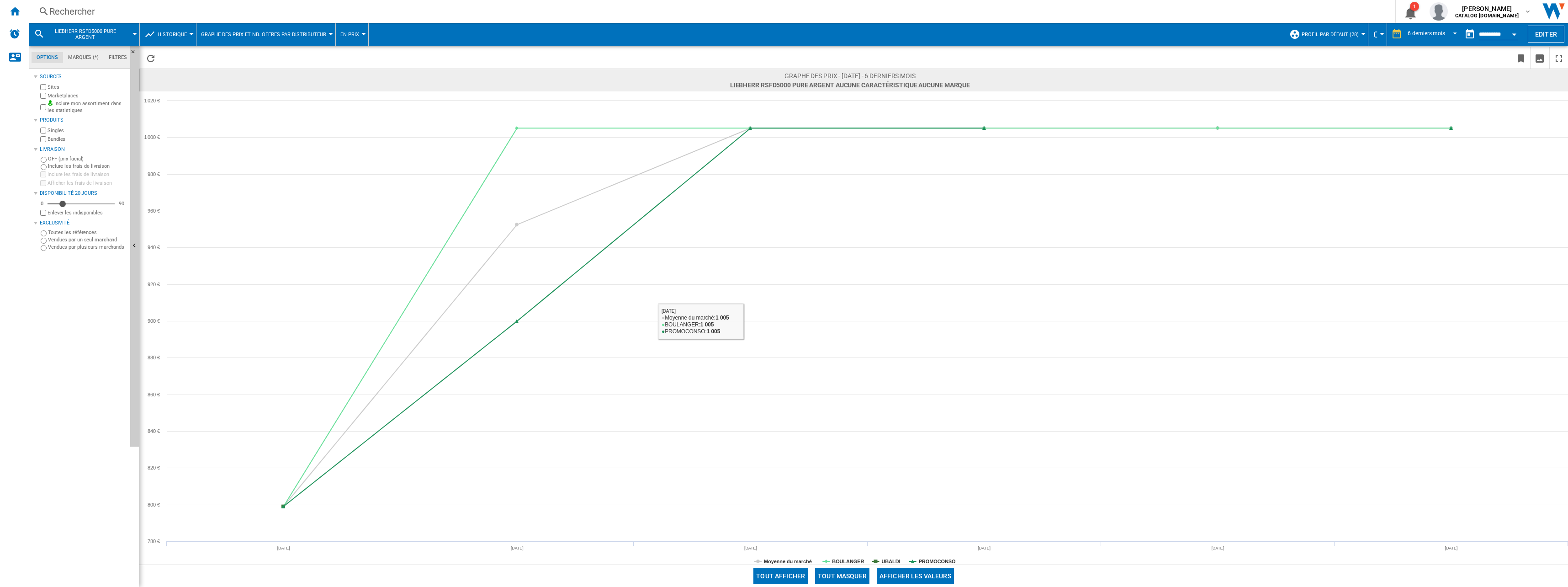
click at [841, 572] on button "Tout masquer" at bounding box center [842, 575] width 54 height 16
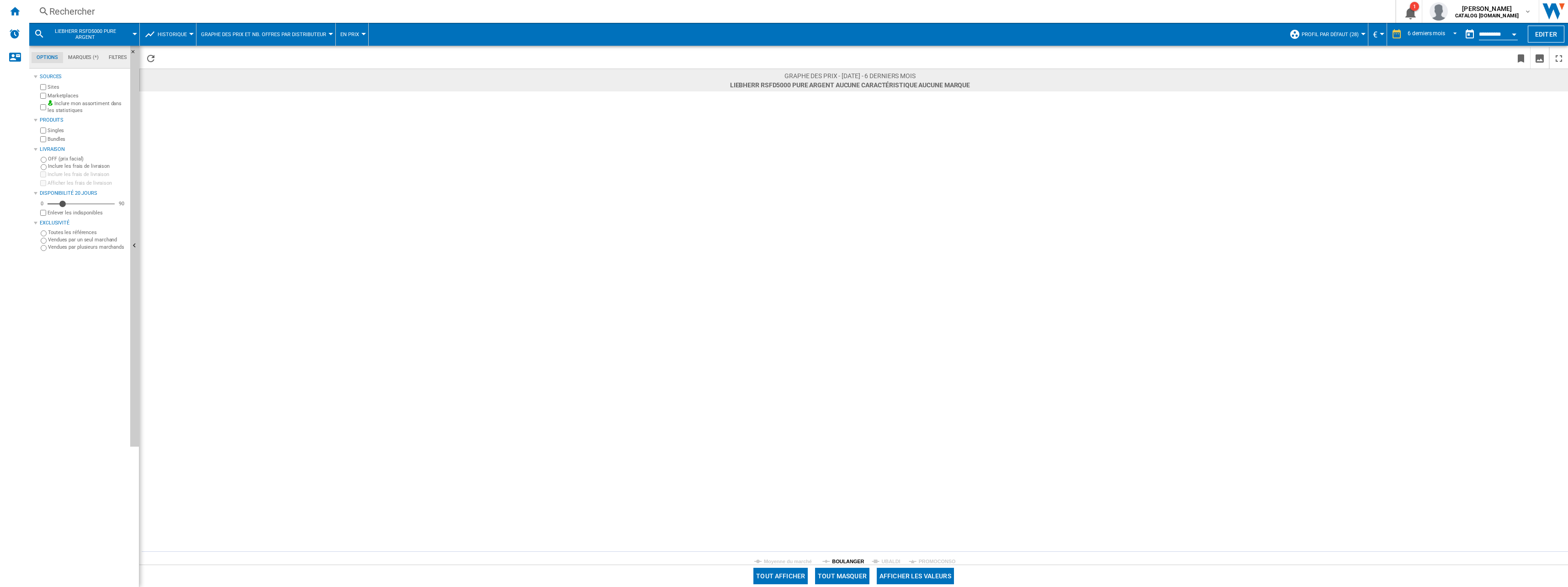
click at [849, 563] on tspan "BOULANGER" at bounding box center [848, 561] width 32 height 5
click at [248, 10] on div "Rechercher" at bounding box center [710, 11] width 1322 height 13
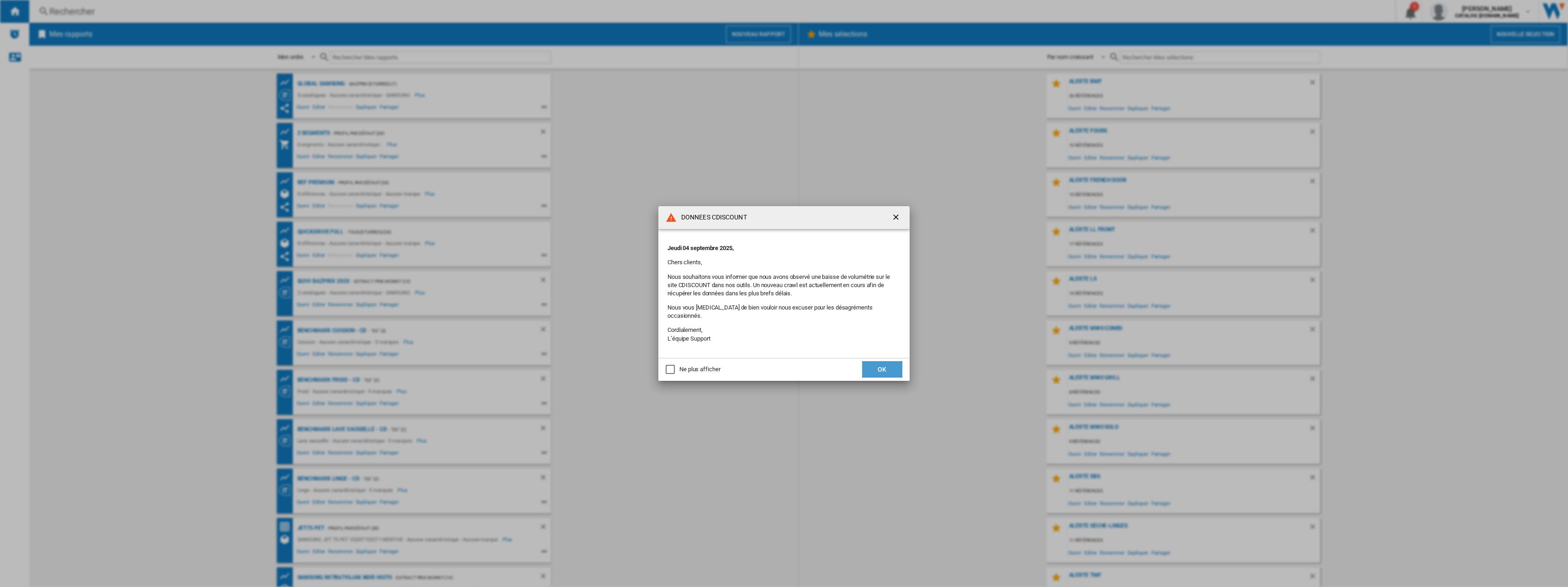
click at [895, 361] on button "OK" at bounding box center [882, 369] width 40 height 16
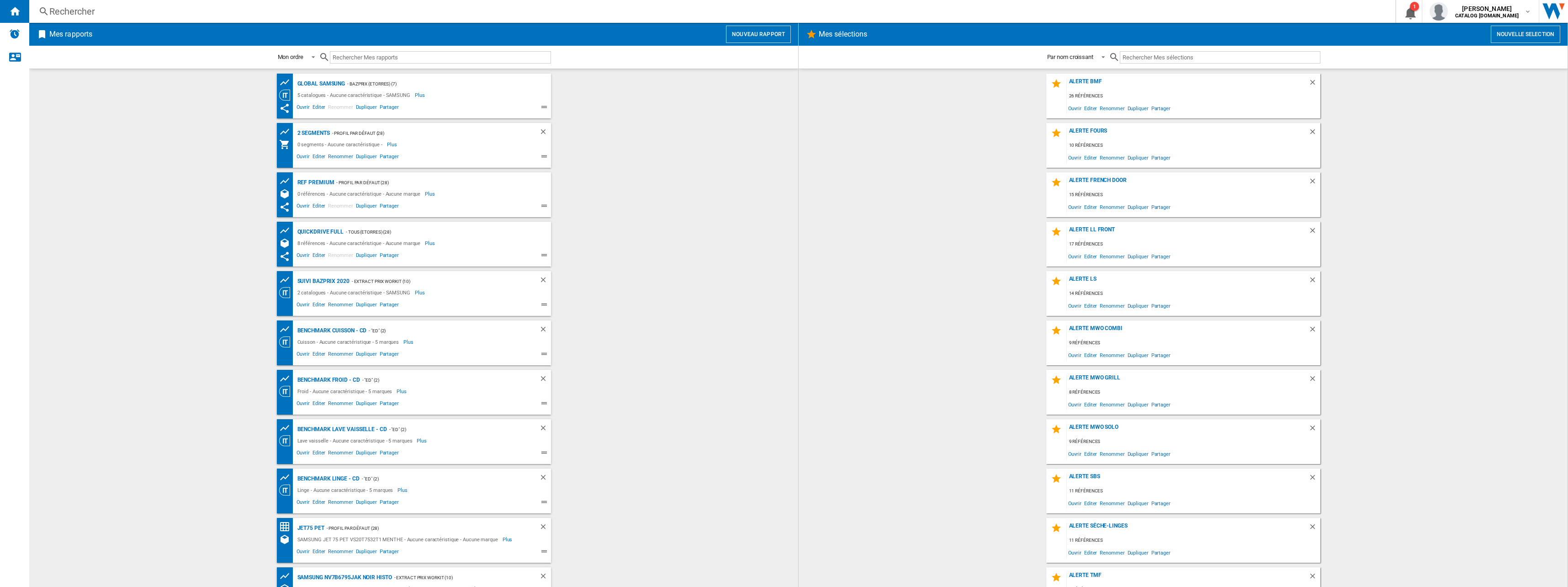
click at [163, 16] on div "Rechercher" at bounding box center [710, 11] width 1322 height 13
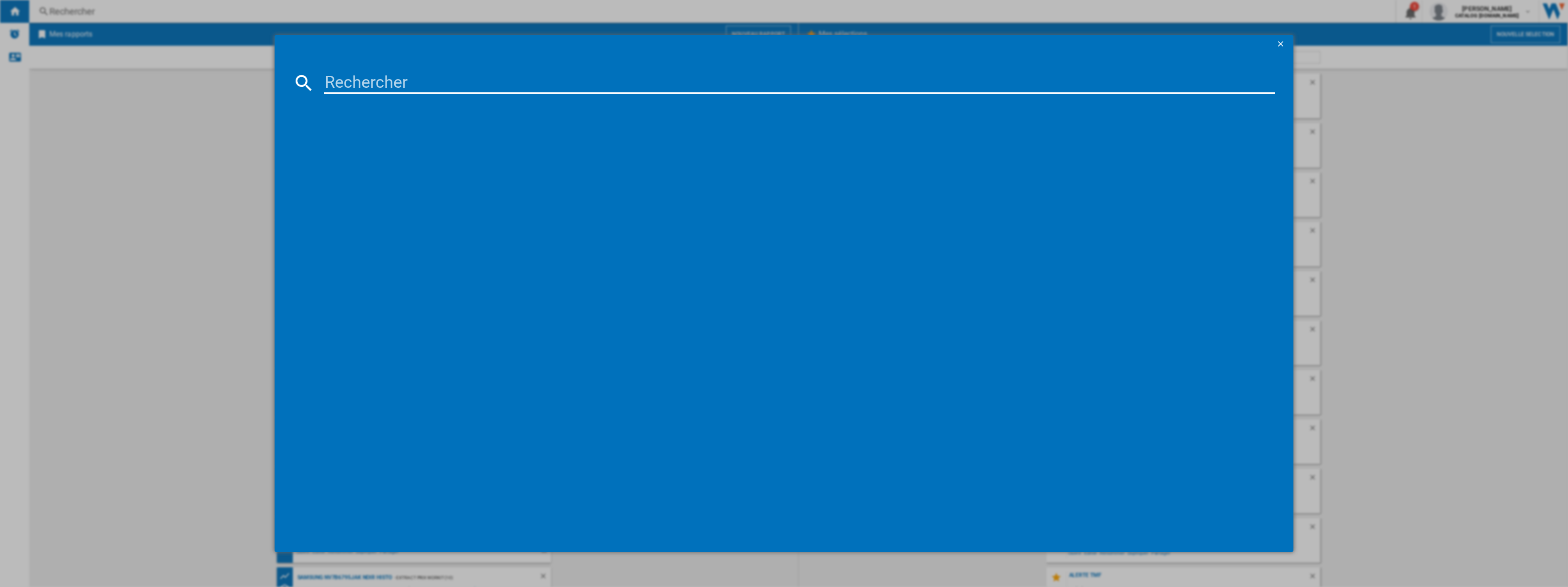
click at [378, 76] on input at bounding box center [799, 83] width 951 height 22
paste input "KSV36VLDP"
type input "KSV36VLDP"
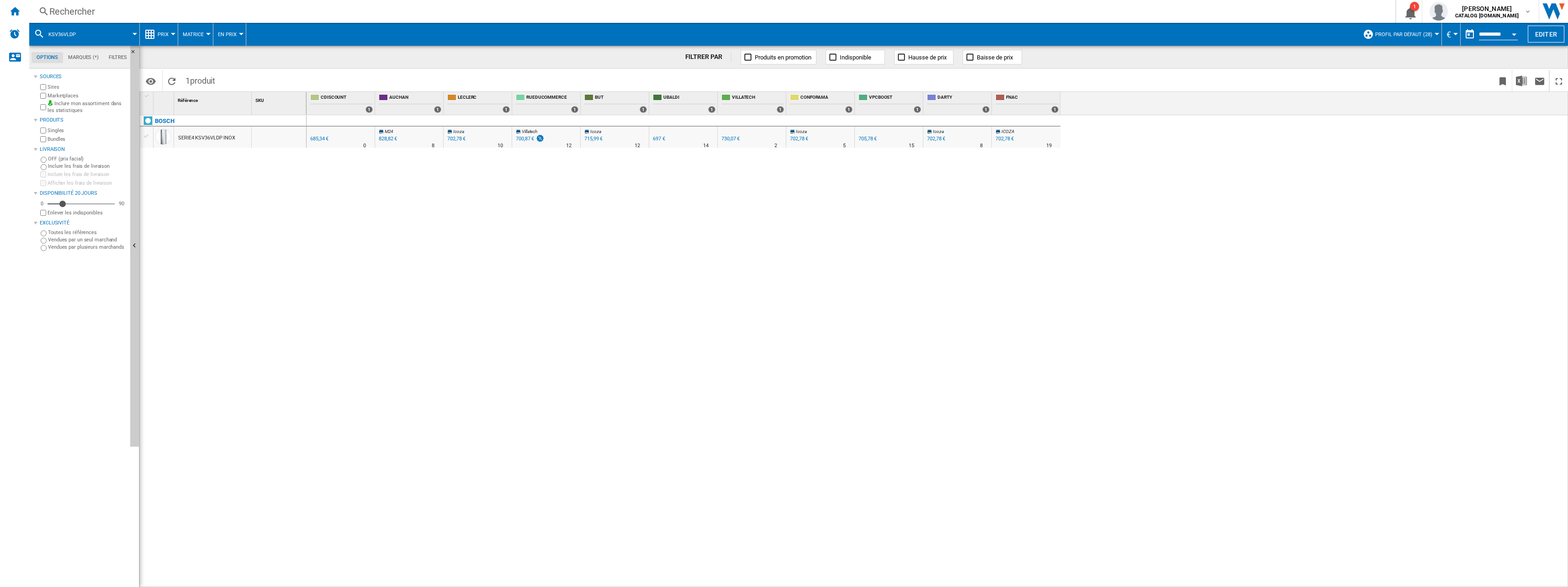
click at [156, 31] on div "Prix" at bounding box center [158, 35] width 29 height 23
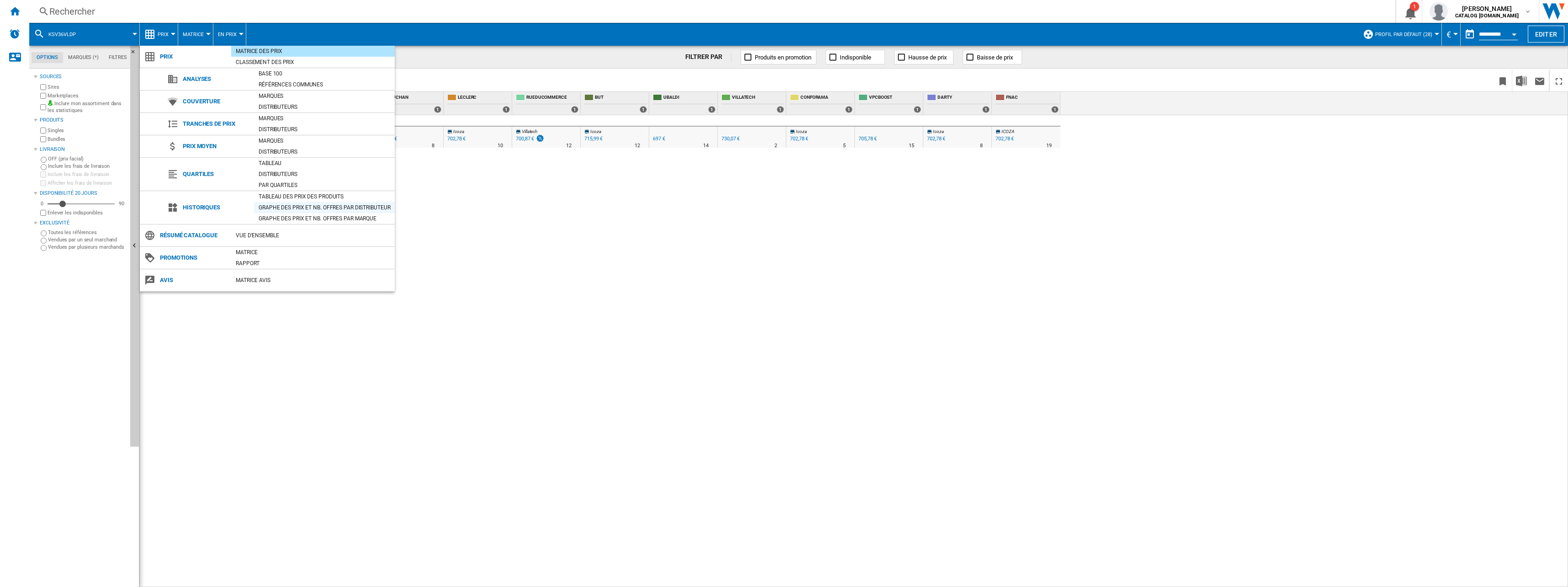
click at [293, 205] on div "Graphe des prix et nb. offres par distributeur" at bounding box center [324, 207] width 141 height 9
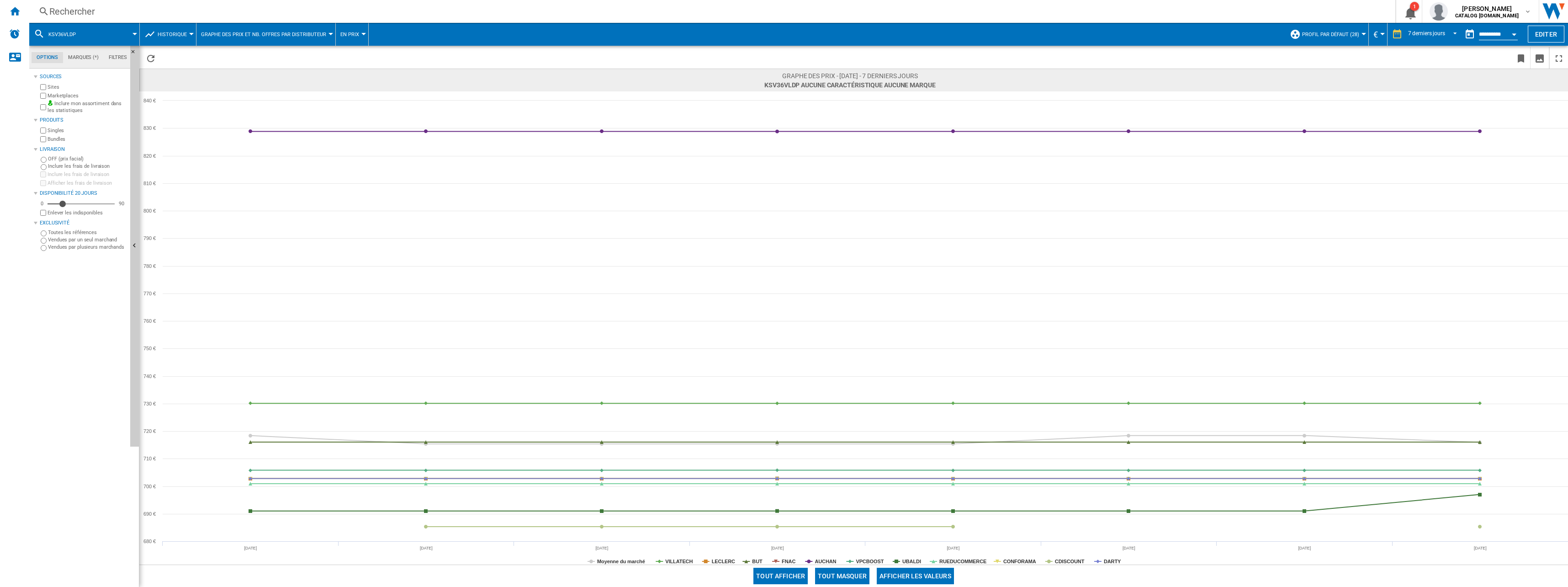
click at [845, 577] on button "Tout masquer" at bounding box center [842, 575] width 54 height 16
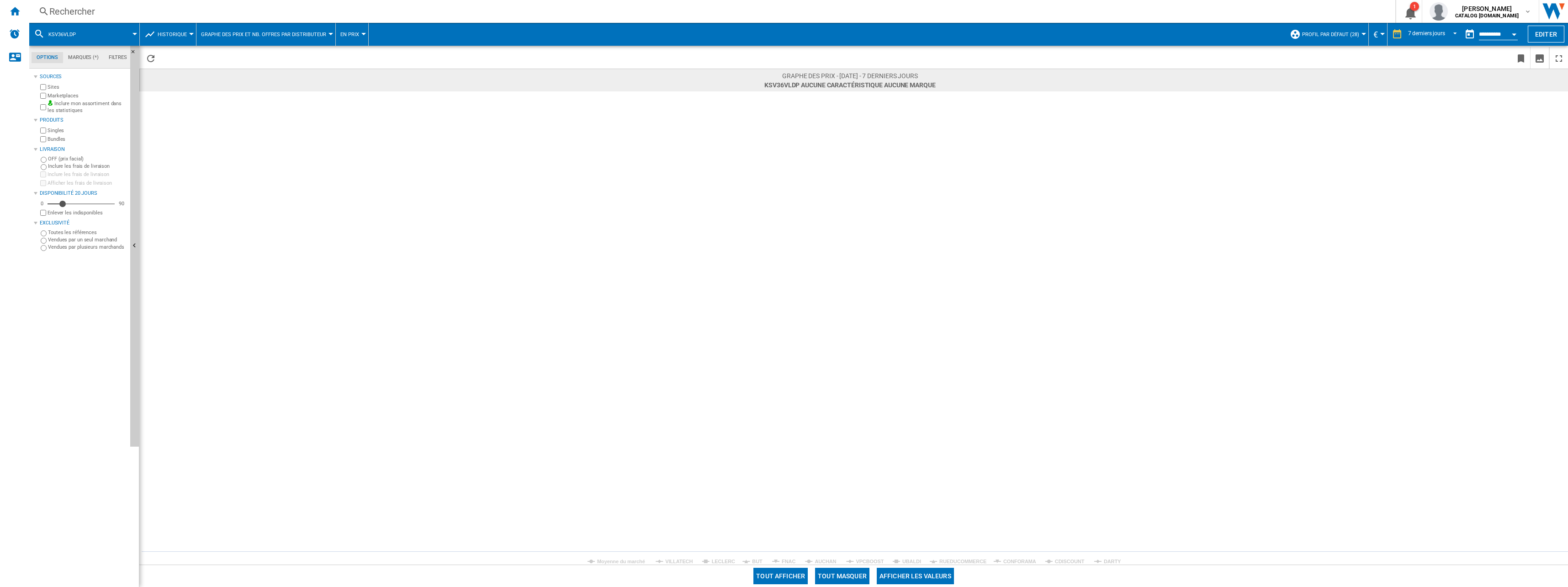
click at [138, 12] on div "Rechercher" at bounding box center [710, 11] width 1322 height 13
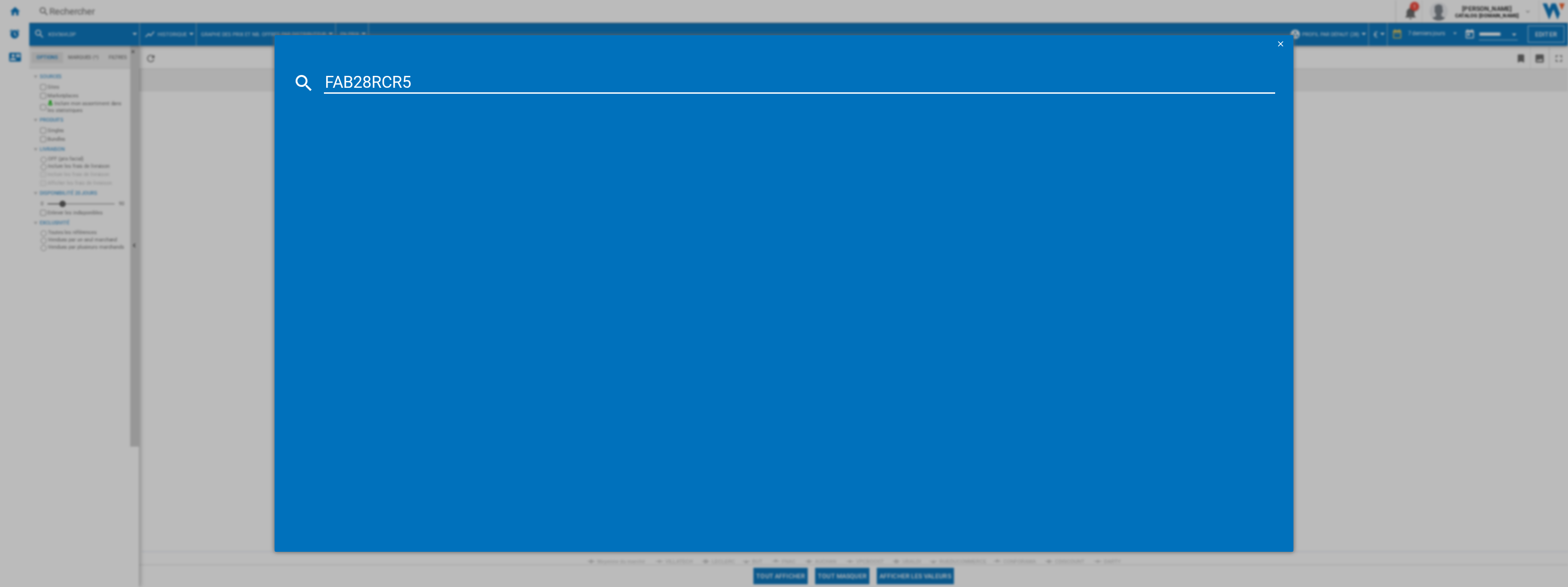
type input "FAB28RCR5"
click at [374, 141] on div "SMEG FAB28RCR5 CREME" at bounding box center [791, 142] width 942 height 9
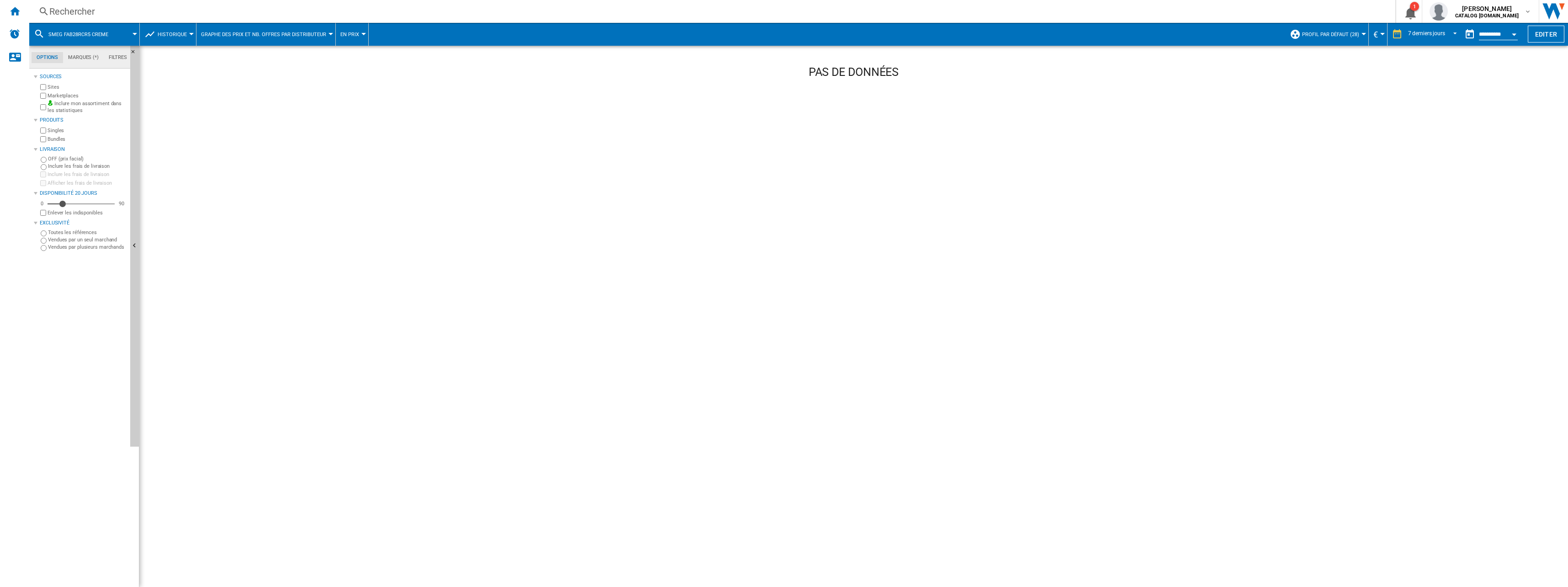
click at [117, 13] on div "Rechercher" at bounding box center [710, 11] width 1322 height 13
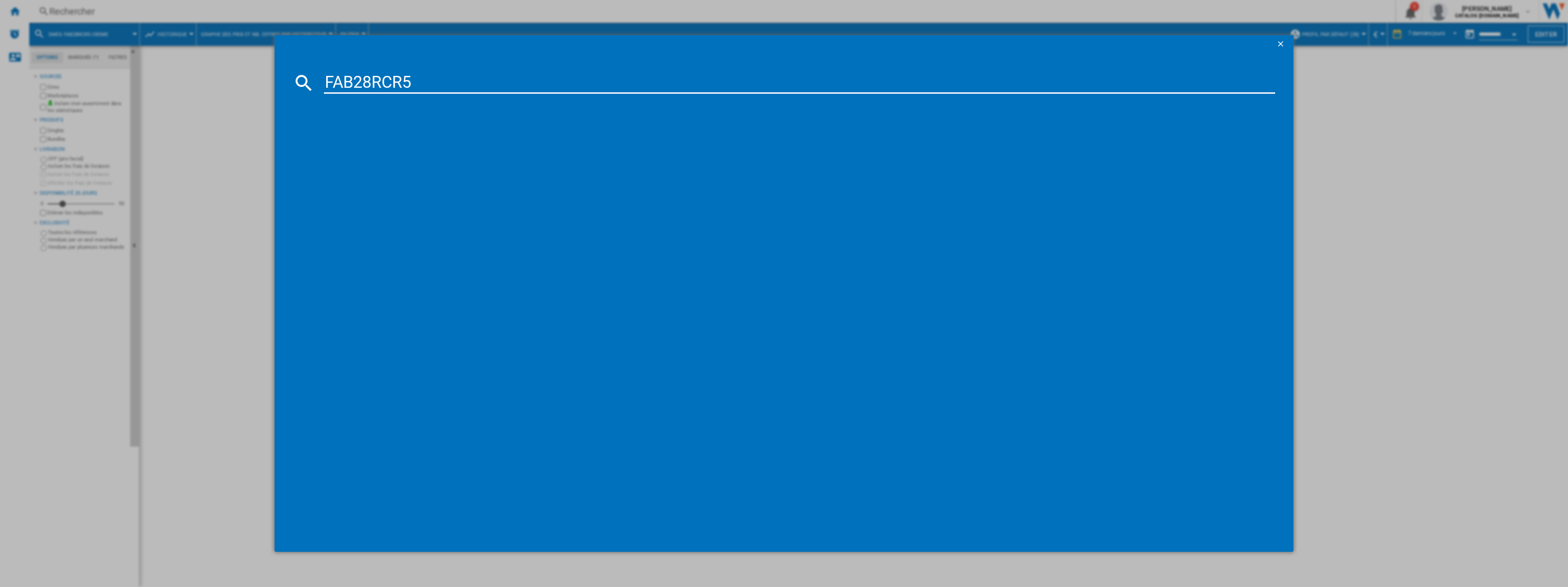
type input "FAB28RCR5"
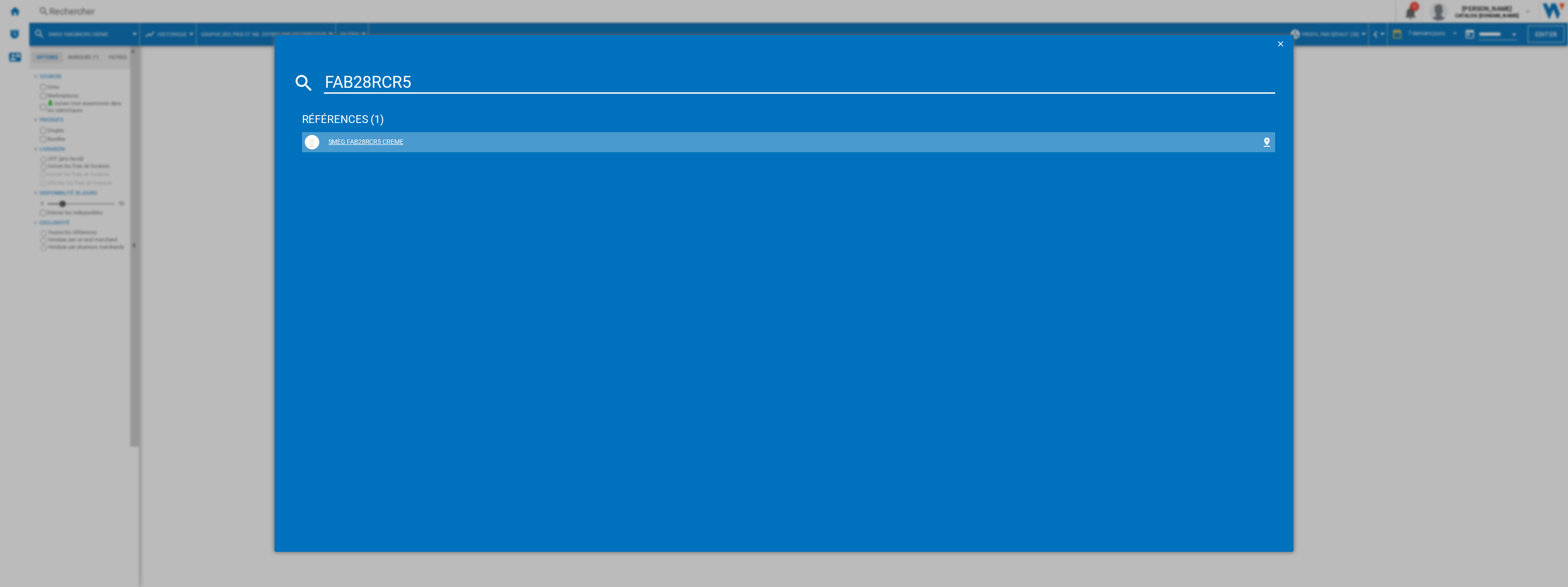
click at [380, 139] on div "SMEG FAB28RCR5 CREME" at bounding box center [791, 142] width 942 height 9
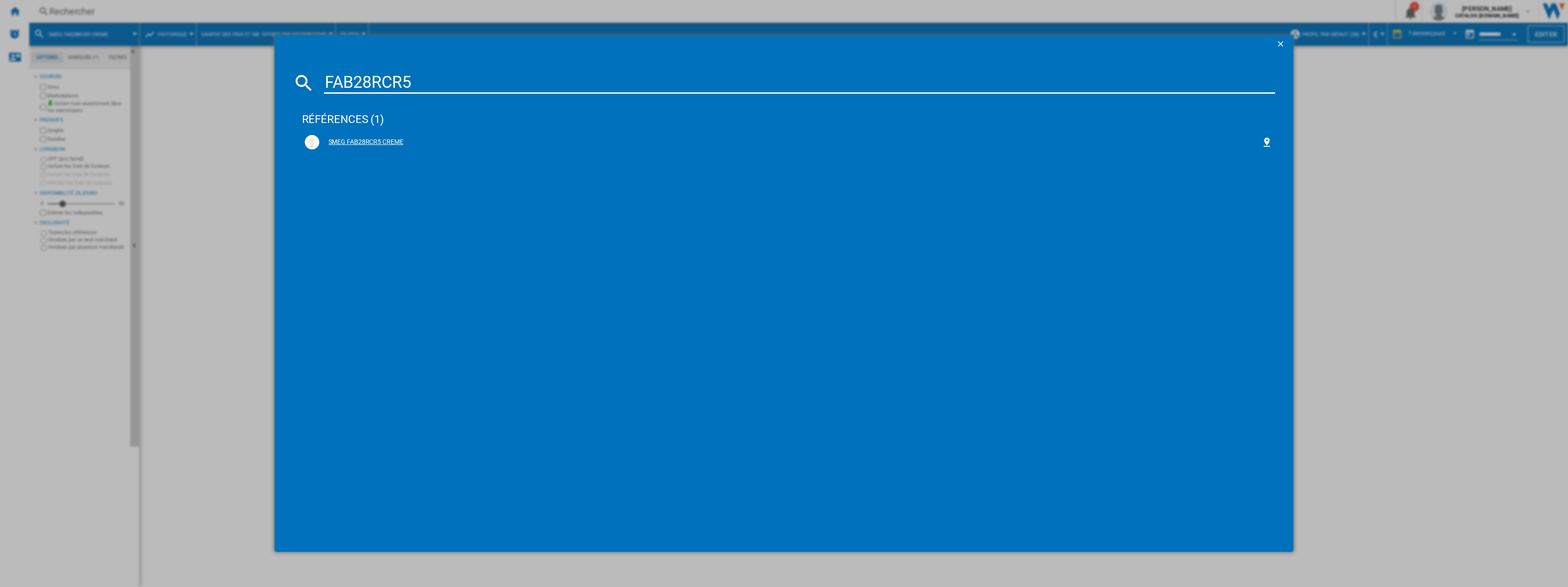
click at [380, 142] on div "SMEG FAB28RCR5 CREME" at bounding box center [791, 142] width 942 height 9
drag, startPoint x: 483, startPoint y: 189, endPoint x: 423, endPoint y: 169, distance: 63.2
click at [481, 186] on div "références (1) SMEG FAB28RCR5 CREME" at bounding box center [788, 315] width 973 height 435
click at [368, 144] on div "SMEG FAB28RCR5 CREME" at bounding box center [791, 142] width 942 height 9
click at [1276, 41] on ng-md-icon "getI18NText('BUTTONS.CLOSE_DIALOG')" at bounding box center [1281, 45] width 11 height 11
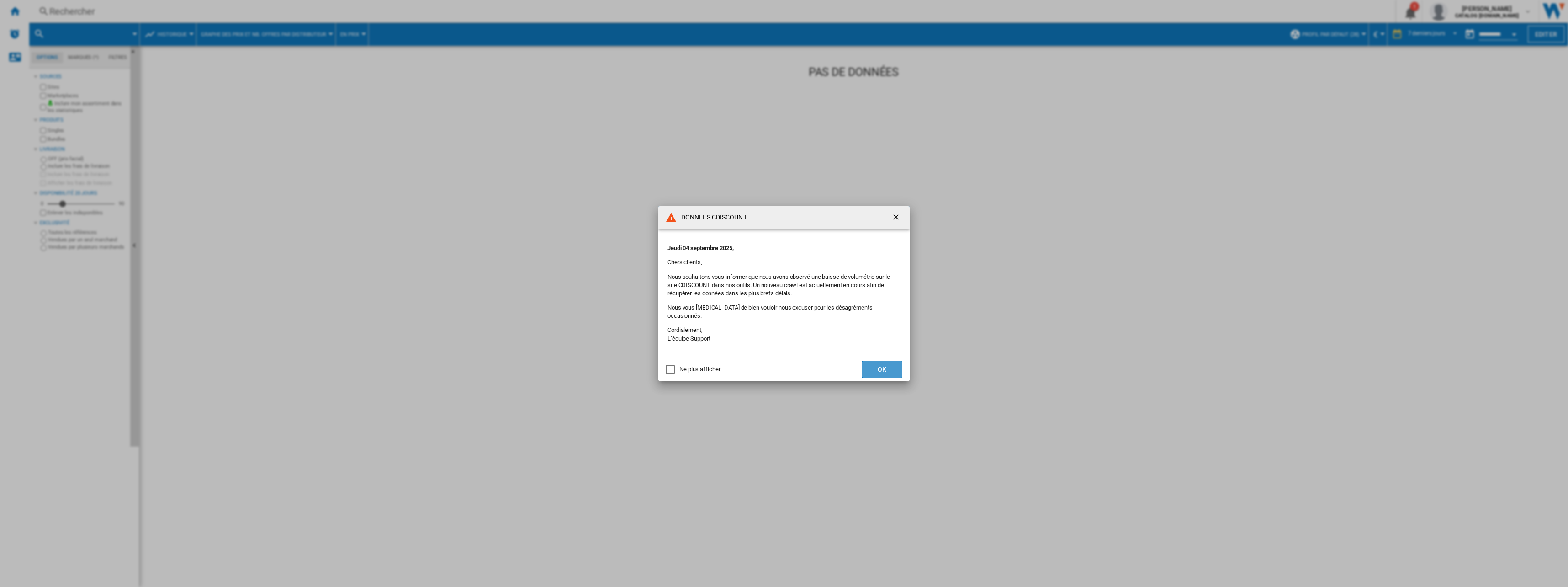
click at [885, 361] on button "OK" at bounding box center [882, 369] width 40 height 16
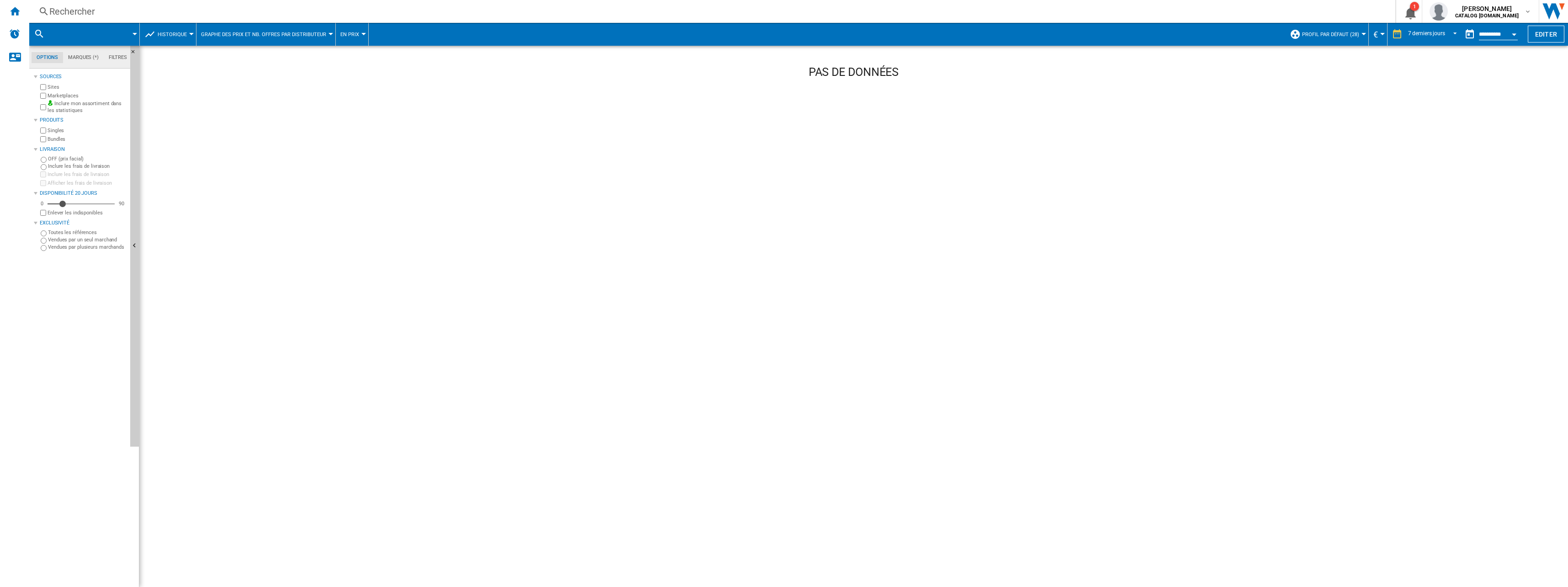
click at [135, 15] on div "Rechercher" at bounding box center [710, 11] width 1322 height 13
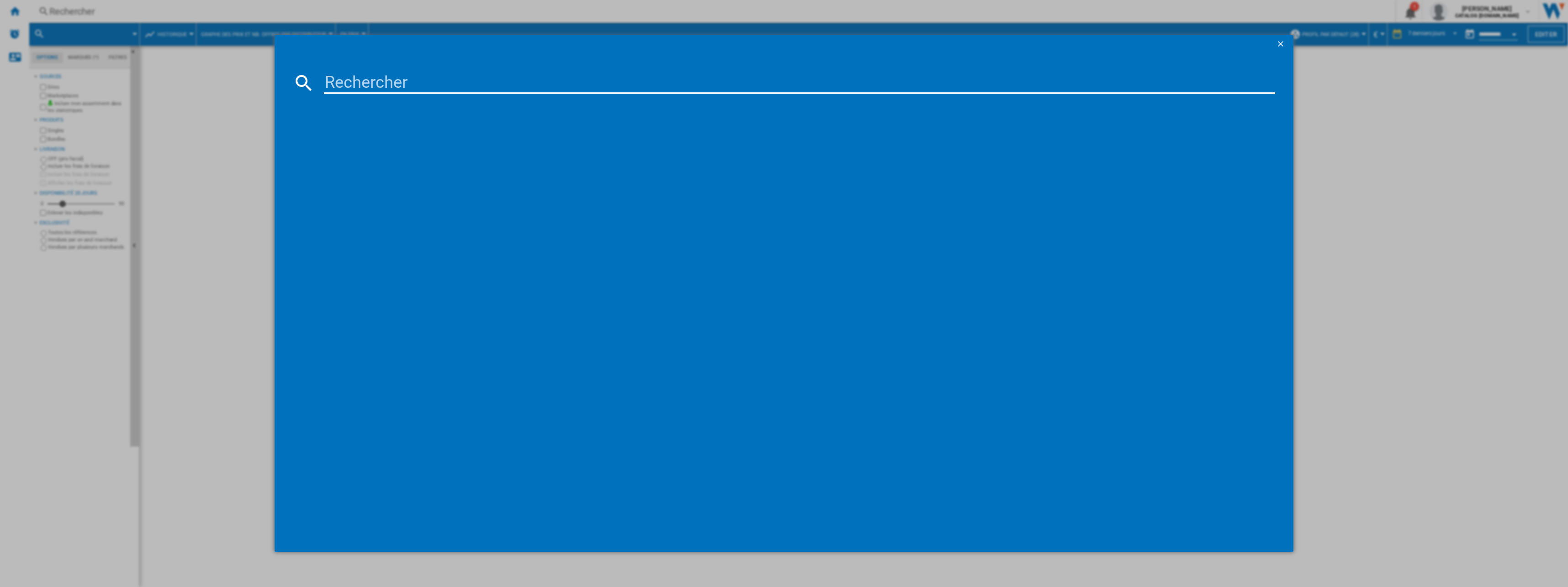
click at [354, 79] on input at bounding box center [799, 83] width 951 height 22
paste input "FAB28RCR5"
click at [362, 71] on md-dialog-content "FAB28RCR5 références (1) SMEG FAB28RCR5 CREME" at bounding box center [784, 303] width 1020 height 498
click at [362, 74] on input "FAB28RCR5" at bounding box center [799, 83] width 951 height 22
click at [362, 74] on input "FAB28RCR5" at bounding box center [799, 83] width 951 height 22
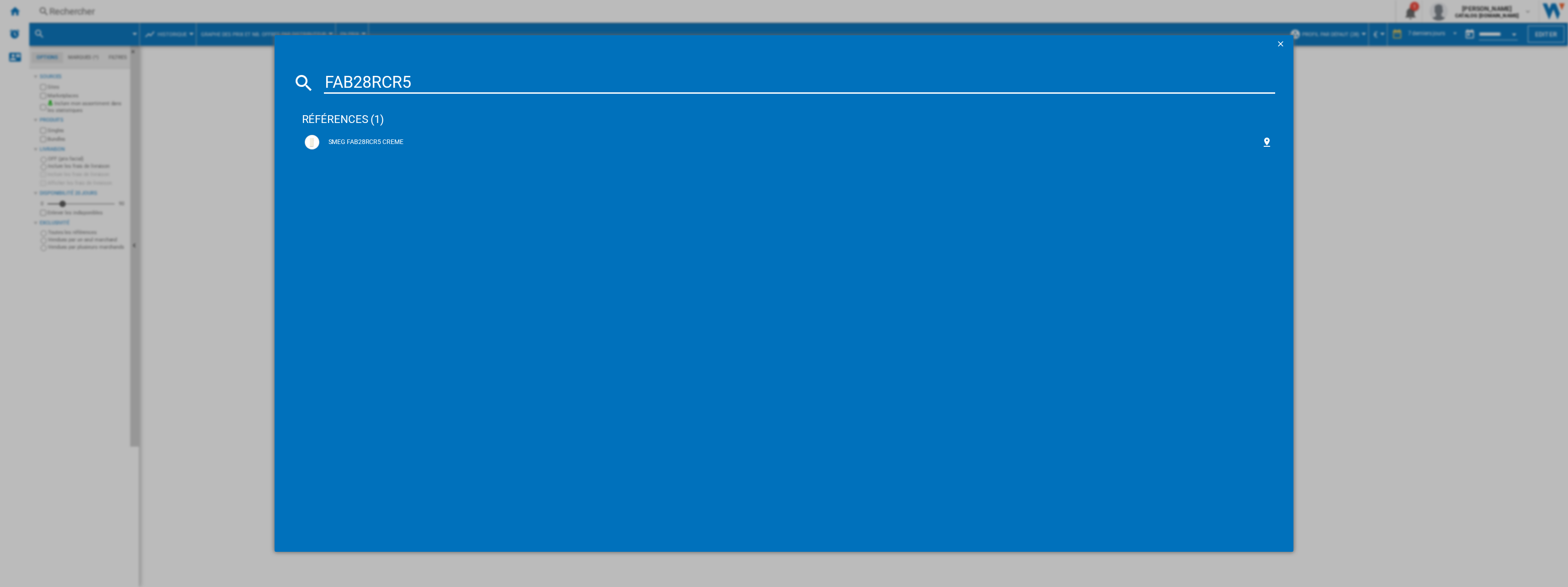
paste input "K 4373 DD"
type input "K 4373 DD"
click at [388, 146] on div "MIELE K4373DD BLANC" at bounding box center [791, 142] width 942 height 9
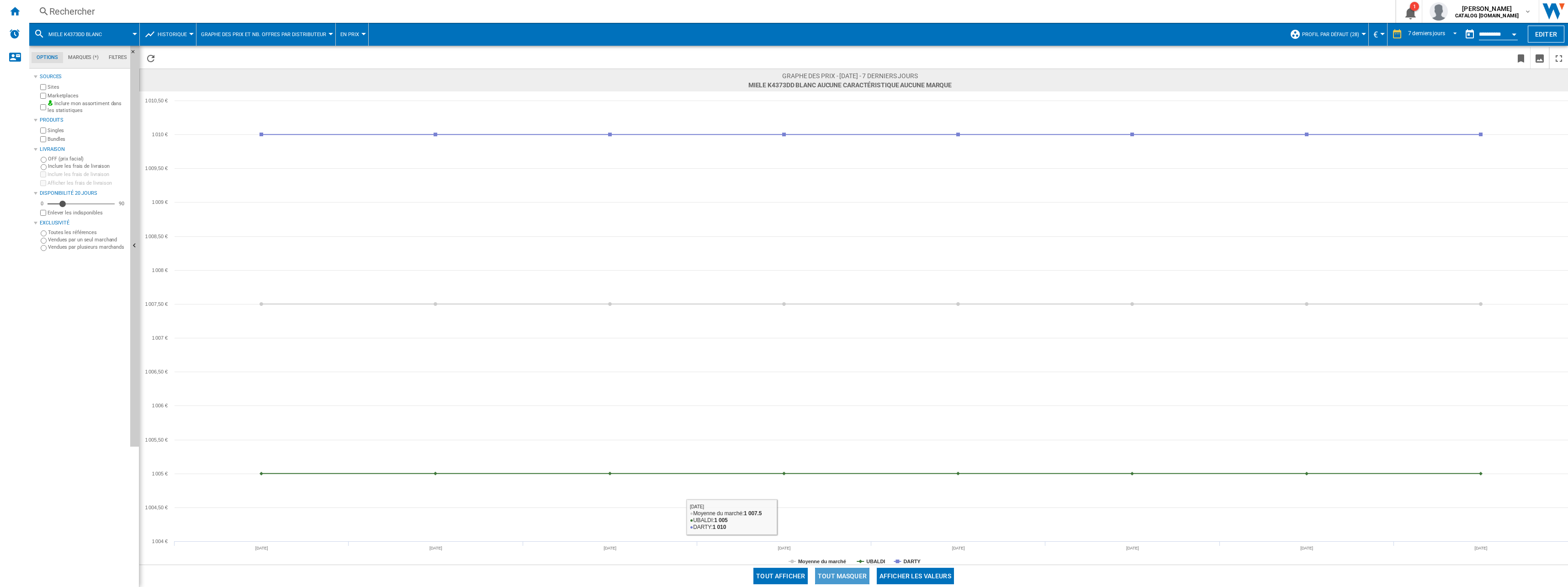
click at [855, 582] on button "Tout masquer" at bounding box center [842, 575] width 54 height 16
click at [915, 561] on tspan "DARTY" at bounding box center [912, 561] width 18 height 5
click at [302, 9] on div "Rechercher" at bounding box center [710, 11] width 1322 height 13
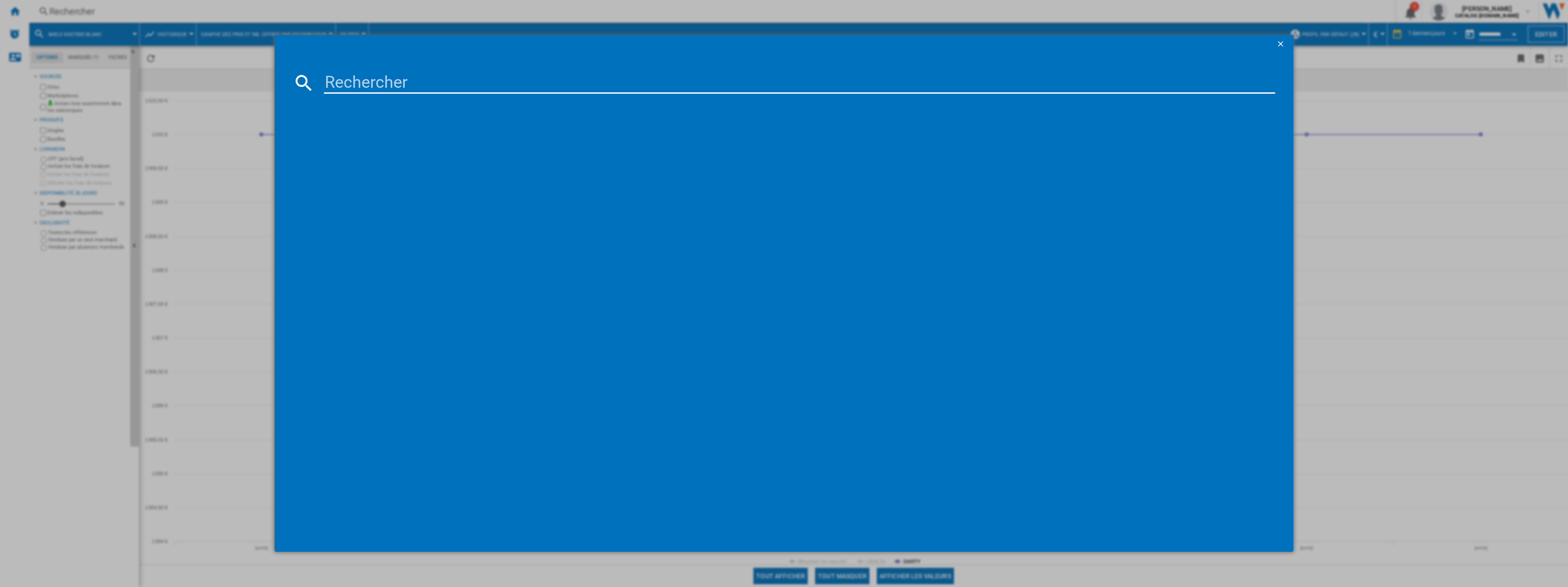
click at [376, 88] on input at bounding box center [799, 83] width 951 height 22
paste input "RL481N4BIE"
type input "RL481N4BIE"
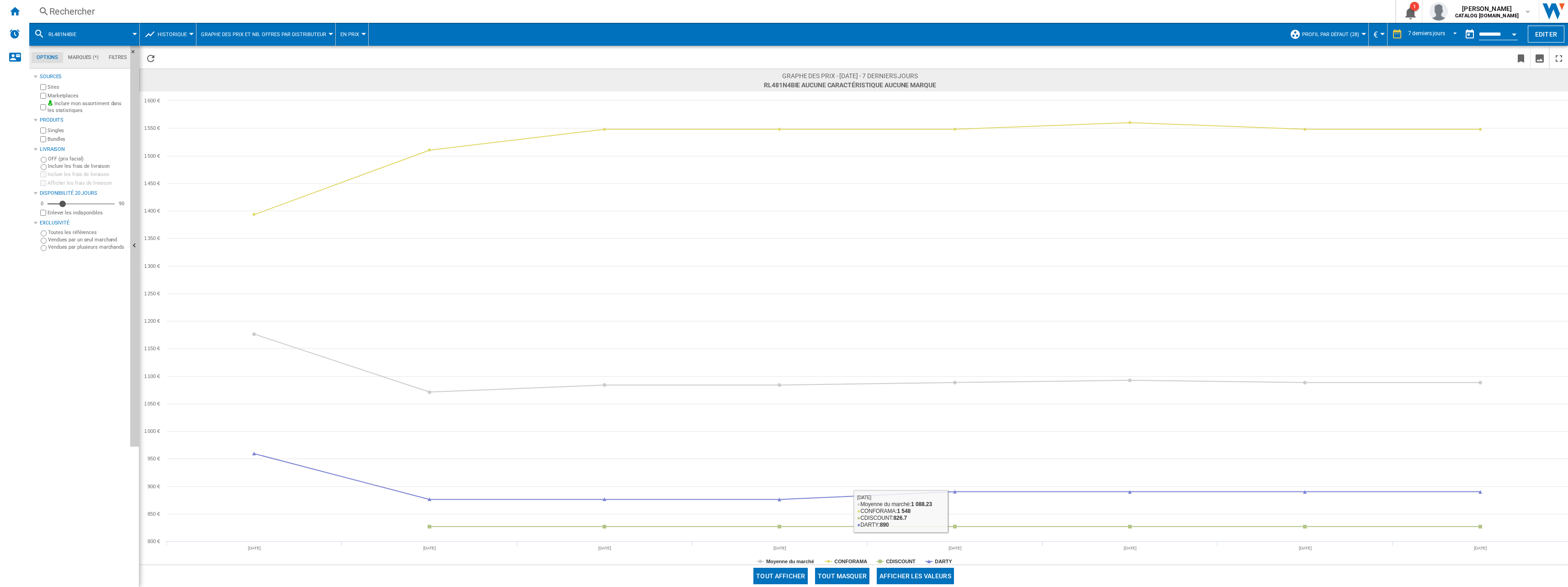
drag, startPoint x: 857, startPoint y: 577, endPoint x: 864, endPoint y: 576, distance: 7.1
click at [858, 577] on button "Tout masquer" at bounding box center [842, 575] width 54 height 16
click at [942, 561] on tspan "DARTY" at bounding box center [943, 561] width 18 height 5
click at [225, 9] on div "Rechercher" at bounding box center [710, 11] width 1322 height 13
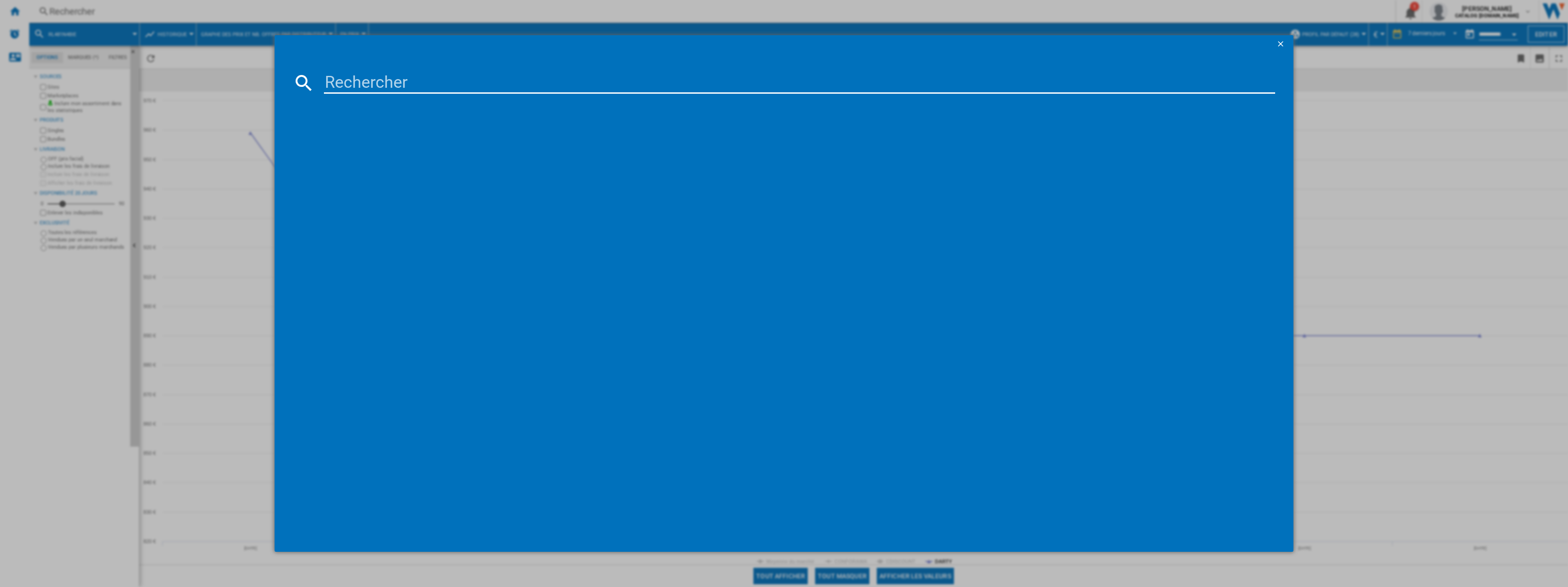
click at [367, 76] on input at bounding box center [799, 83] width 951 height 22
paste input "KPE290 26"
type input "KPE290 26"
click at [382, 141] on div "LIEBHERR KPE29026 BLANC" at bounding box center [791, 142] width 942 height 9
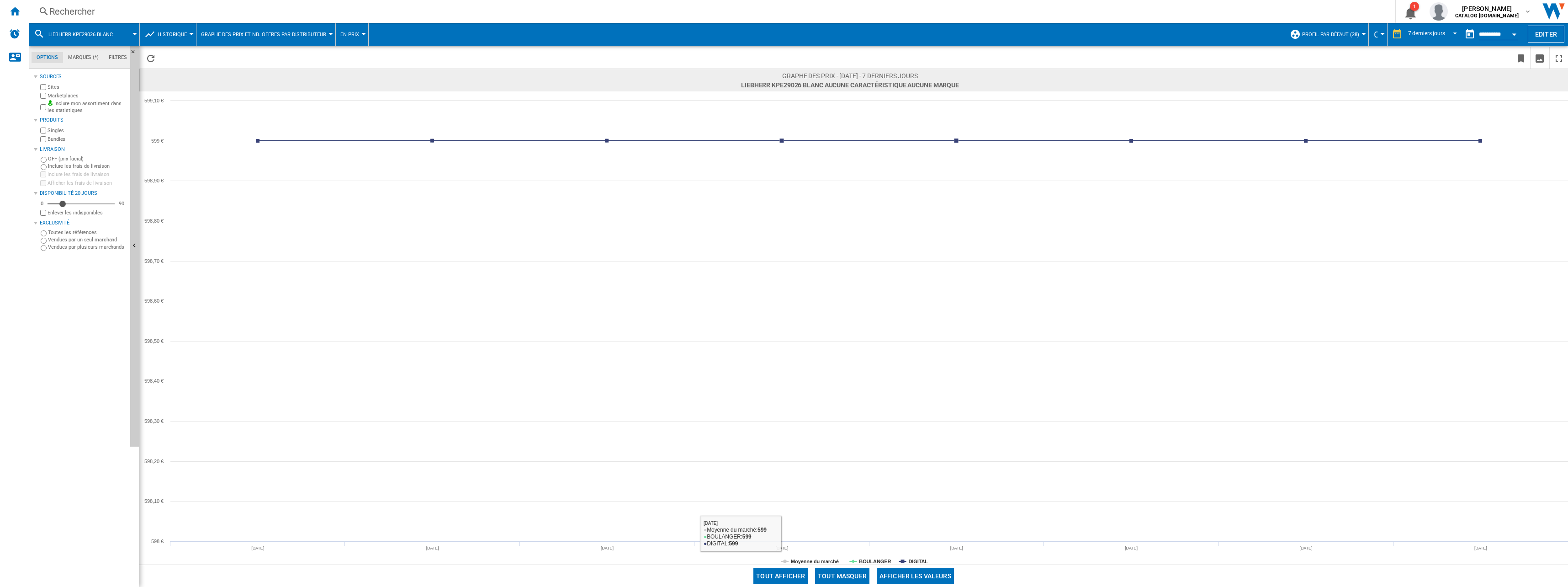
click at [845, 574] on button "Tout masquer" at bounding box center [842, 575] width 54 height 16
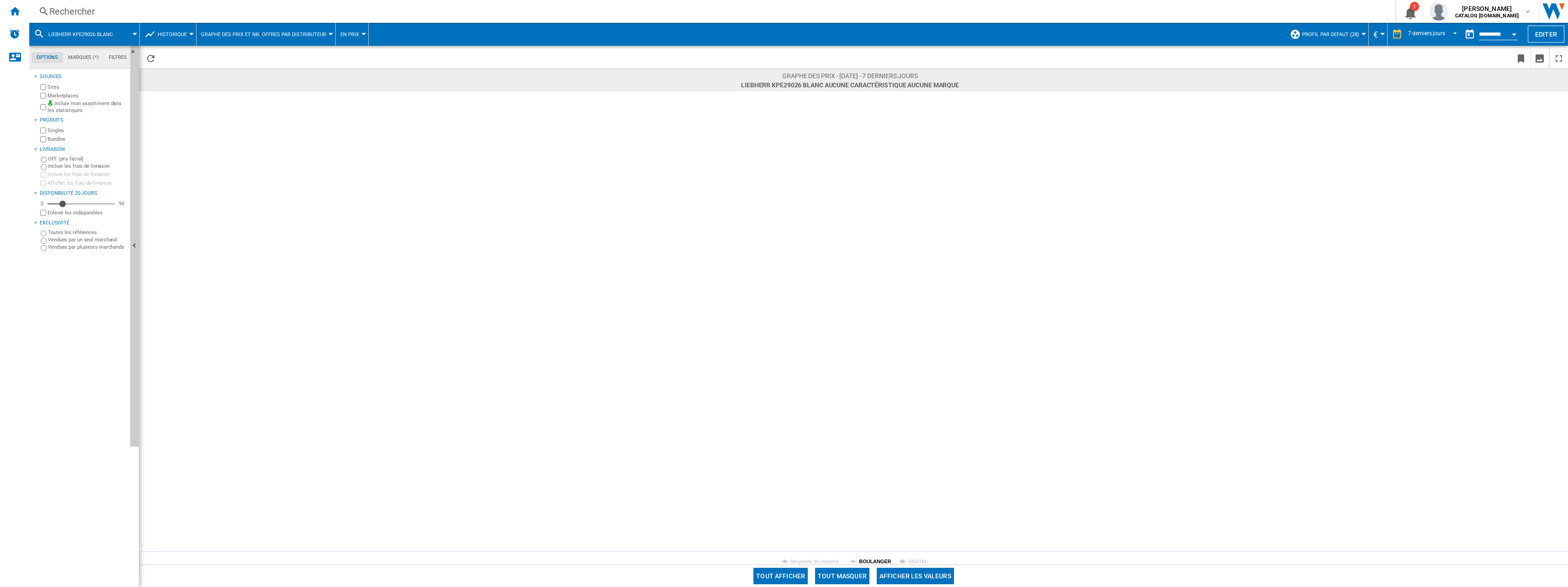
click at [864, 561] on tspan "BOULANGER" at bounding box center [875, 561] width 32 height 5
click at [178, 14] on div "Rechercher" at bounding box center [710, 11] width 1322 height 13
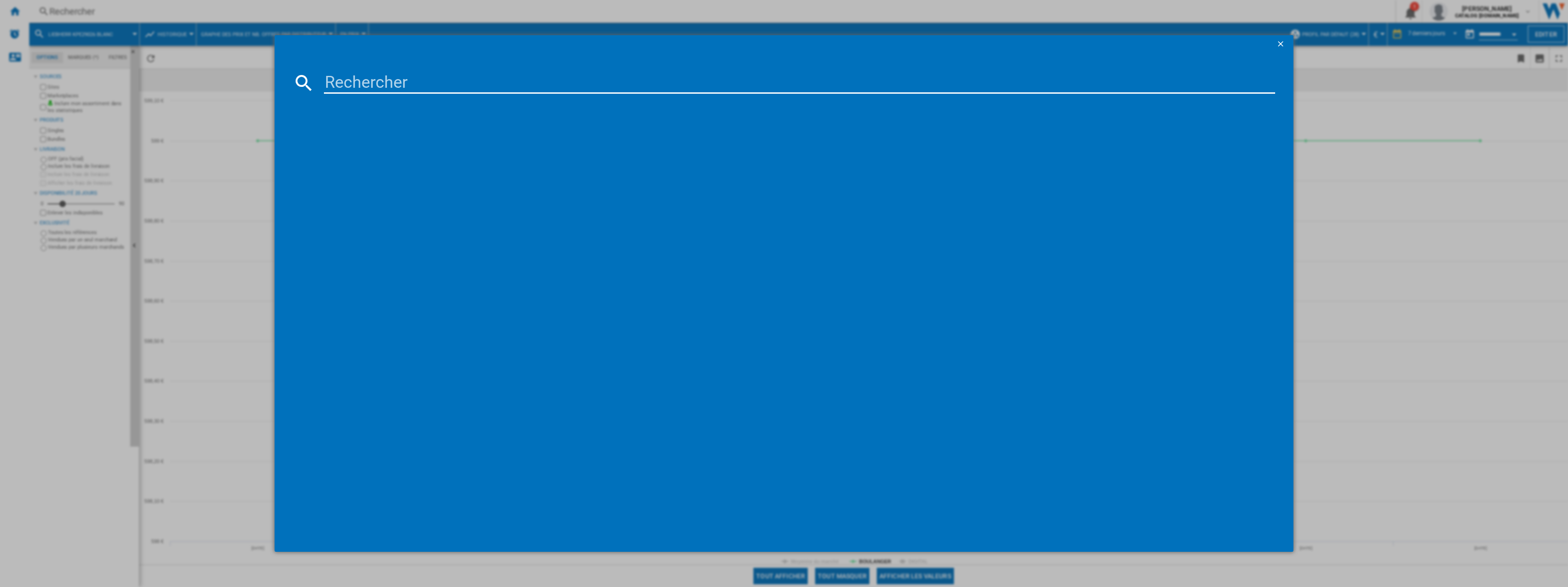
click at [404, 77] on input at bounding box center [799, 83] width 951 height 22
paste input "KSFE 52Z20"
click at [405, 76] on input "KSFE 52Z20" at bounding box center [799, 83] width 951 height 22
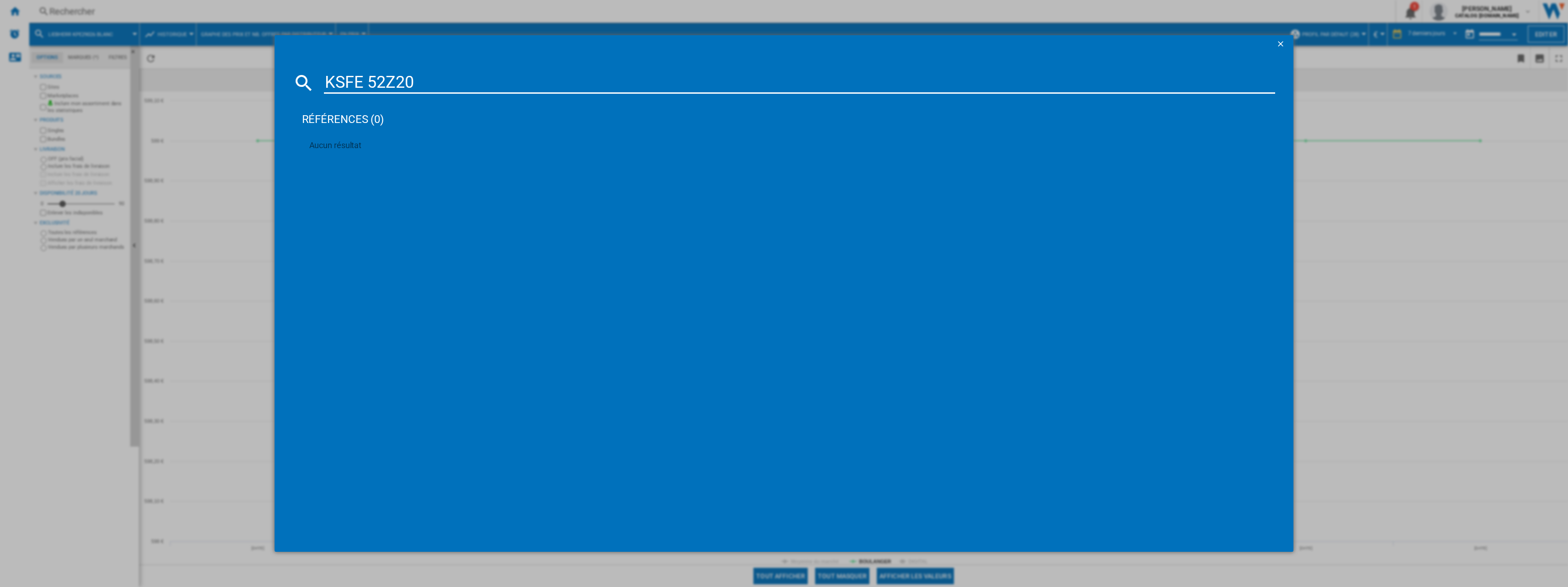
paste input "RBC 52"
type input "RBC 5220"
click at [365, 138] on div "LIEBHERR RBC5220 PLUS BLANC" at bounding box center [791, 142] width 942 height 9
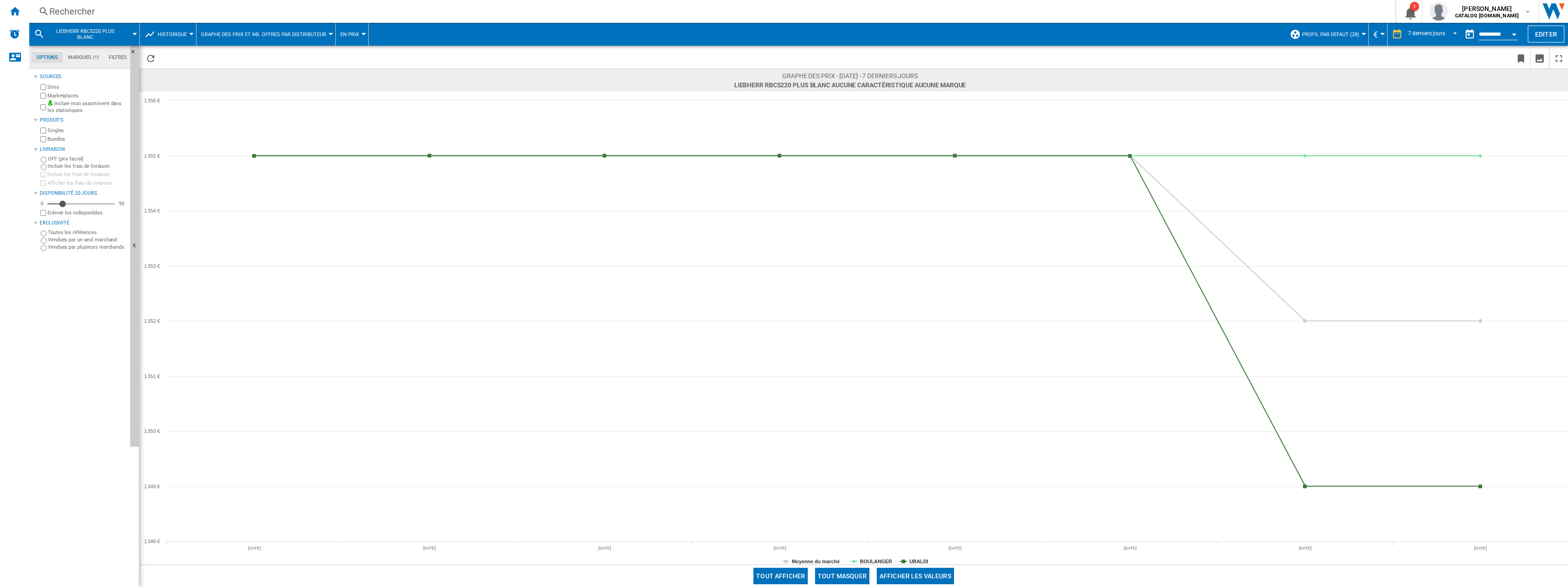
click at [160, 9] on div "Rechercher" at bounding box center [710, 11] width 1322 height 13
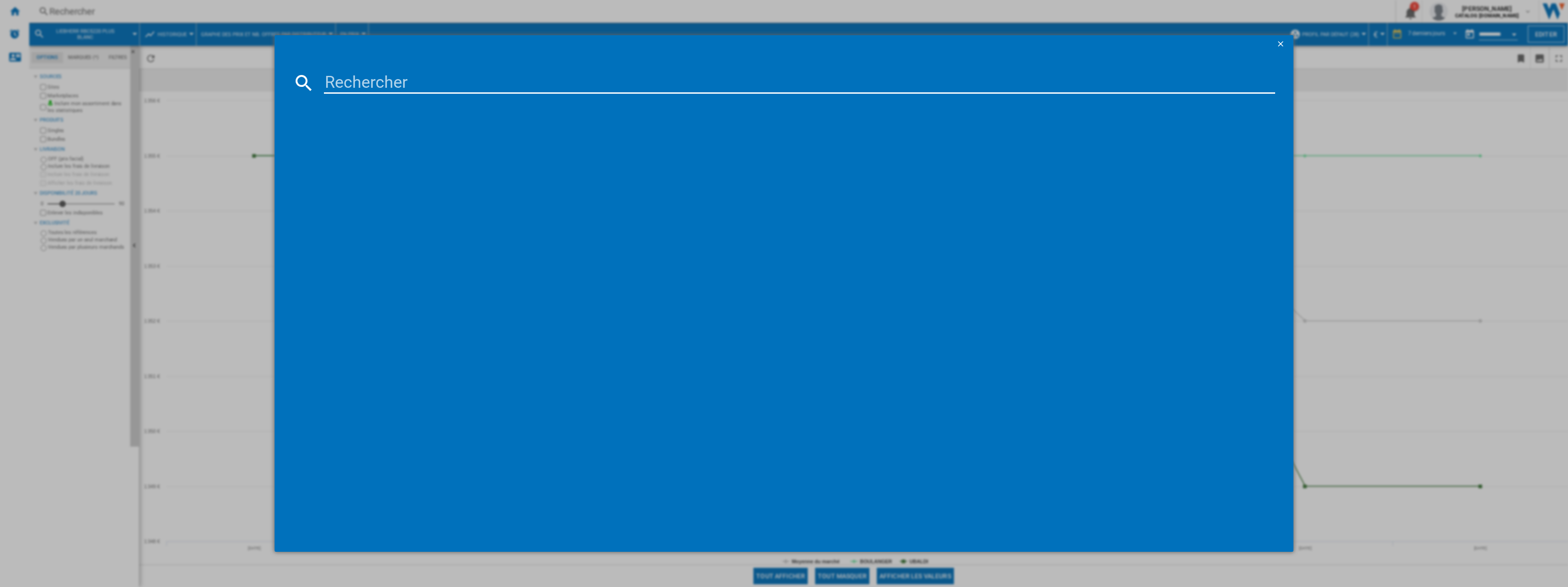
click at [419, 69] on md-dialog-content at bounding box center [784, 303] width 1020 height 498
drag, startPoint x: 422, startPoint y: 87, endPoint x: 416, endPoint y: 80, distance: 9.2
click at [421, 87] on input at bounding box center [799, 83] width 951 height 22
paste input "FAB28RCR6"
type input "FAB28RCR6"
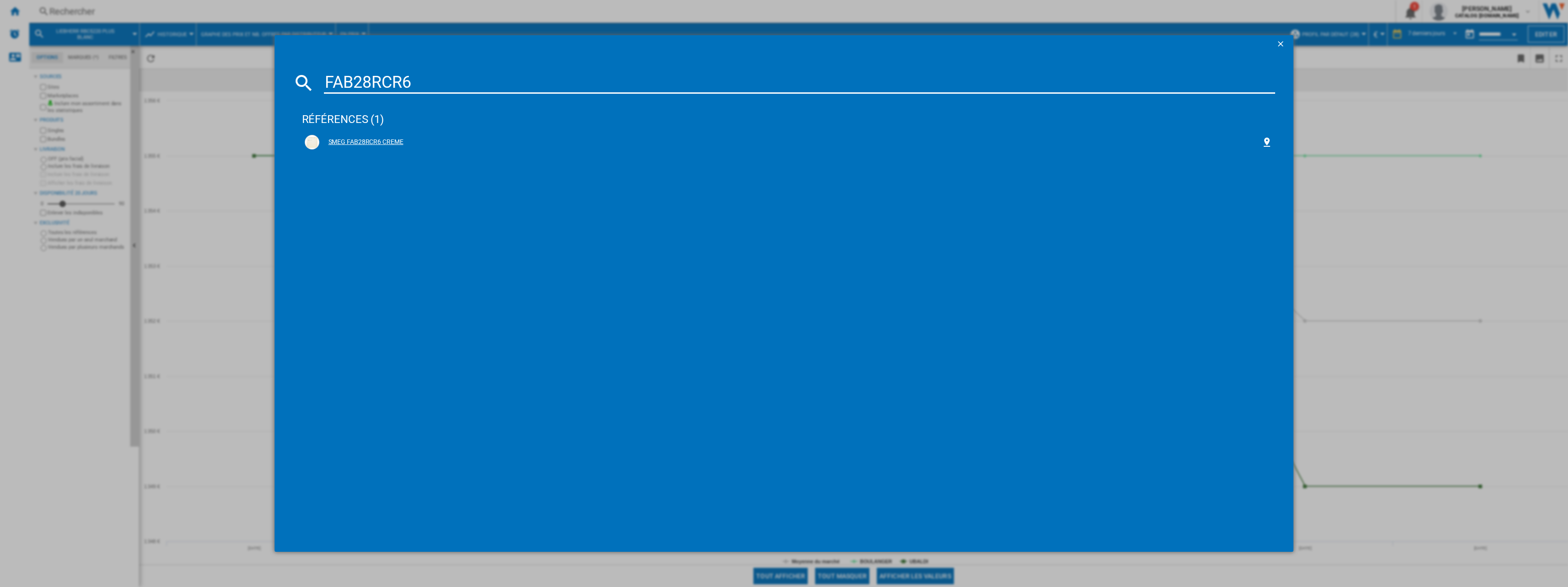
click at [370, 151] on div "SMEG FAB28RCR6 CREME" at bounding box center [788, 142] width 973 height 20
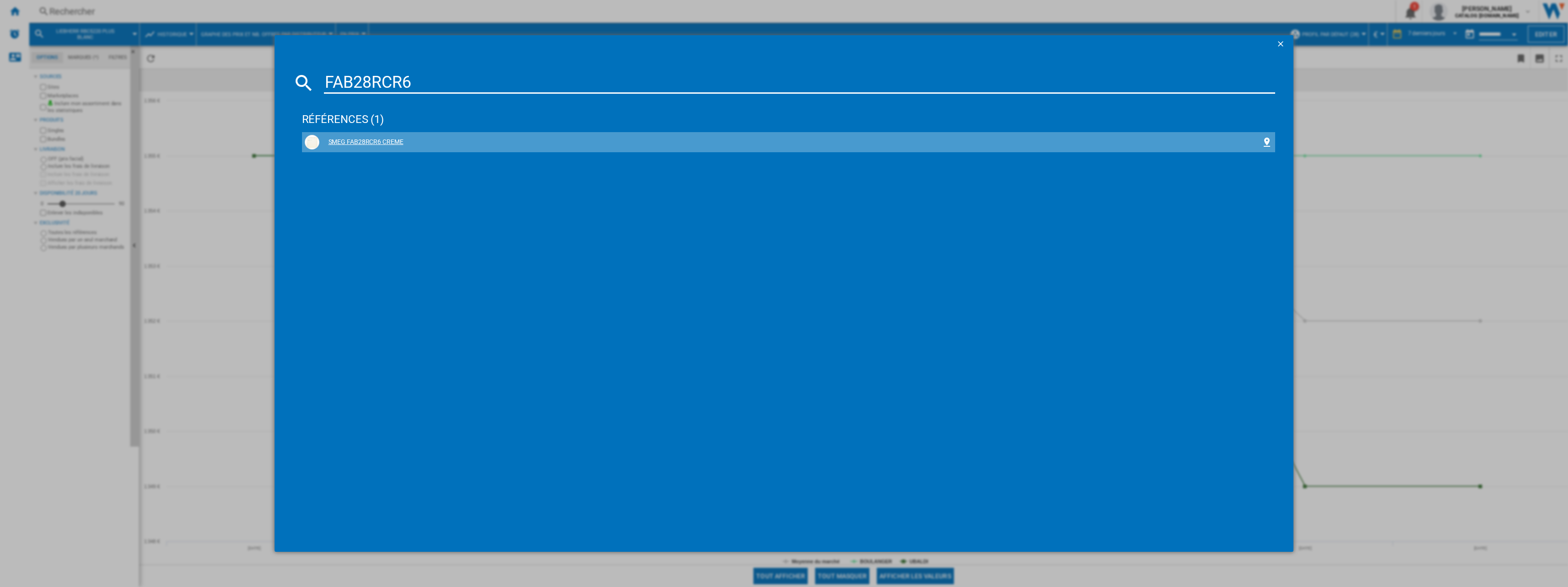
click at [381, 142] on div "SMEG FAB28RCR6 CREME" at bounding box center [791, 142] width 942 height 9
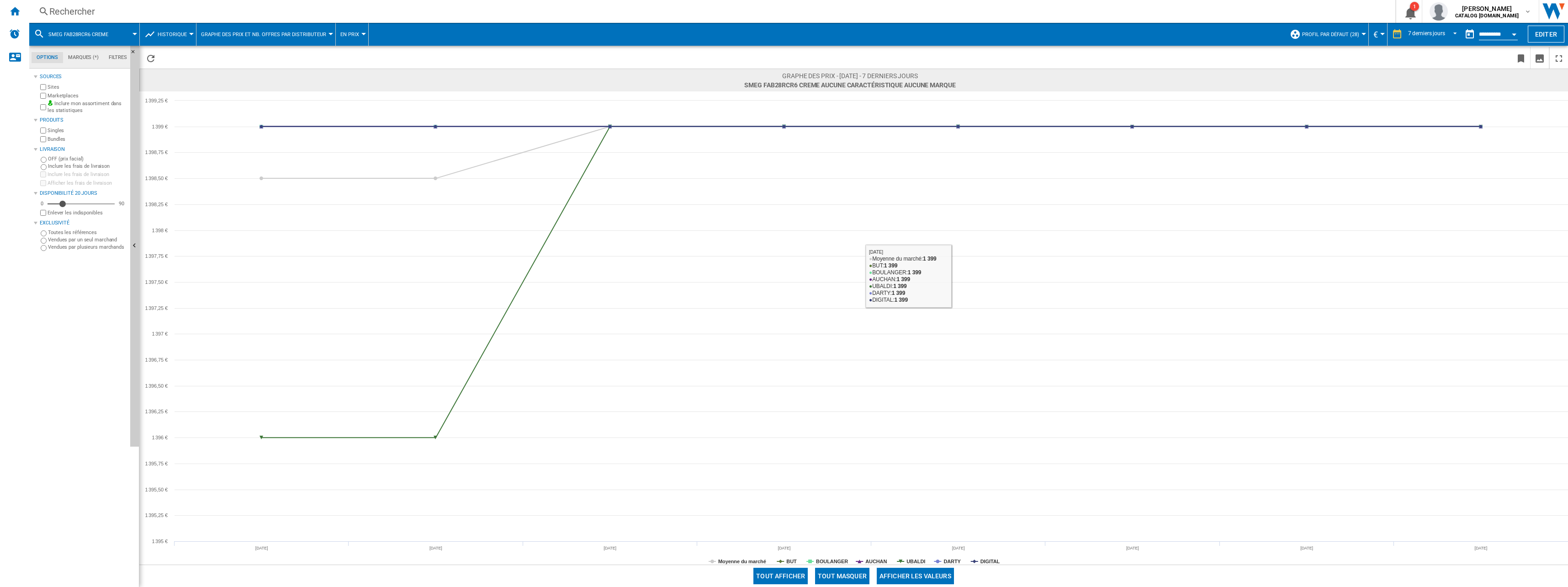
click at [853, 574] on button "Tout masquer" at bounding box center [842, 575] width 54 height 16
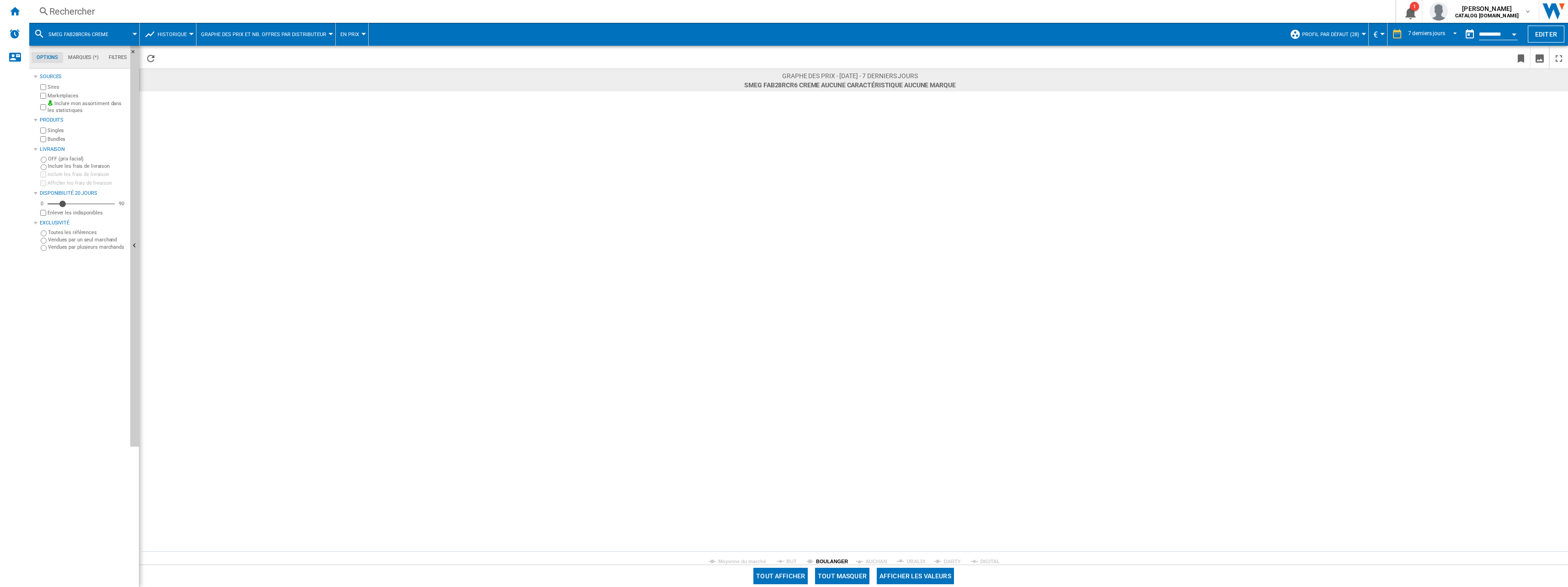
click at [829, 561] on tspan "BOULANGER" at bounding box center [832, 561] width 32 height 5
